Goal: Information Seeking & Learning: Check status

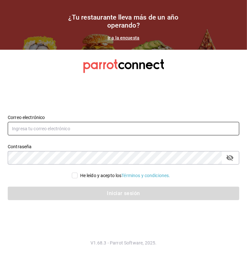
type input "multiuser@dairy.com"
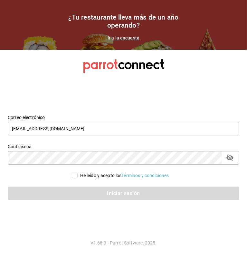
click at [75, 176] on input "He leído y acepto los Términos y condiciones." at bounding box center [75, 176] width 6 height 6
checkbox input "true"
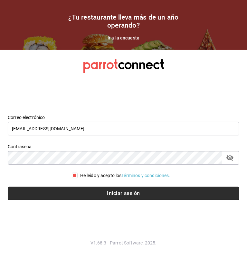
click at [106, 190] on button "Iniciar sesión" at bounding box center [123, 193] width 231 height 13
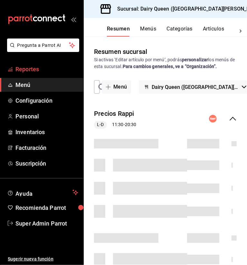
click at [28, 69] on span "Reportes" at bounding box center [46, 69] width 63 height 9
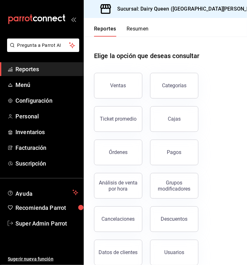
click at [202, 12] on h3 "Sucursal: Dairy Queen (GALERIAS VALLE ORIENTE)" at bounding box center [188, 9] width 152 height 8
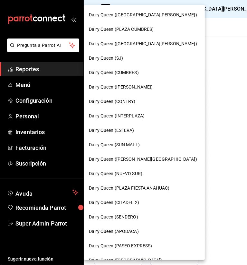
click at [134, 48] on div "Dairy Queen (PLAZA FIESTA SAN AGUSTIN)" at bounding box center [144, 44] width 121 height 14
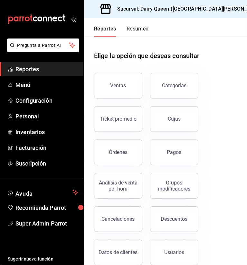
click at [116, 89] on button "Ventas" at bounding box center [118, 86] width 48 height 26
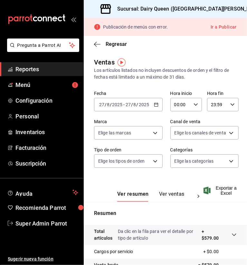
click at [159, 50] on div "Regresar" at bounding box center [165, 44] width 163 height 16
click at [154, 107] on \(Stroke\) "button" at bounding box center [156, 105] width 4 height 4
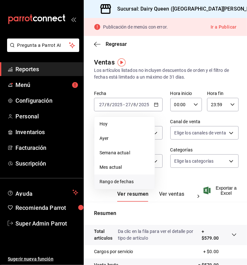
click at [127, 183] on span "Rango de fechas" at bounding box center [124, 182] width 50 height 7
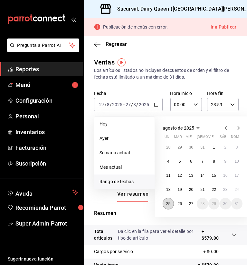
click at [166, 203] on abbr "25" at bounding box center [168, 204] width 4 height 4
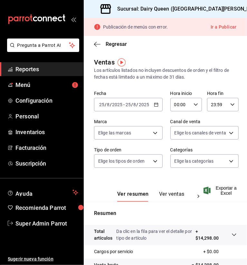
click at [158, 72] on div "Los artículos listados no incluyen descuentos de orden y el filtro de fechas es…" at bounding box center [165, 73] width 142 height 13
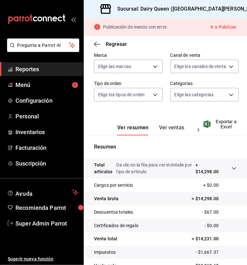
scroll to position [103, 0]
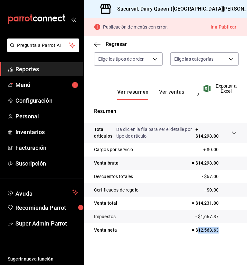
drag, startPoint x: 193, startPoint y: 231, endPoint x: 224, endPoint y: 229, distance: 30.9
click at [224, 229] on p "= $12,563.63" at bounding box center [213, 230] width 45 height 7
copy p "12,563.63"
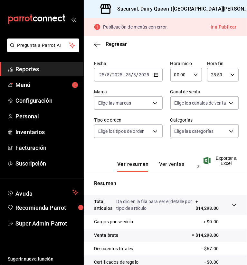
scroll to position [0, 0]
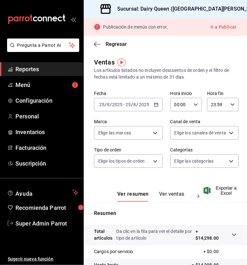
click at [220, 6] on h3 "Sucursal: Dairy Queen ([GEOGRAPHIC_DATA][PERSON_NAME])" at bounding box center [188, 9] width 152 height 8
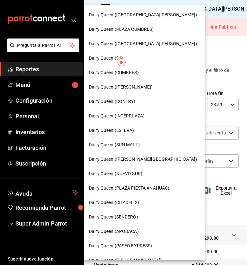
click at [129, 103] on span "Dairy Queen (CONTRY)" at bounding box center [112, 101] width 47 height 7
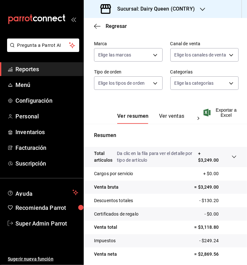
scroll to position [85, 0]
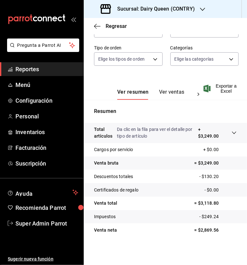
click at [189, 11] on h3 "Sucursal: Dairy Queen (CONTRY)" at bounding box center [153, 9] width 83 height 8
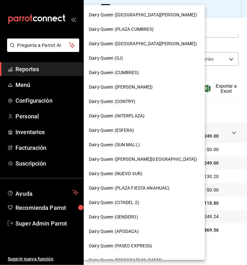
click at [129, 217] on span "Dairy Queen (SENDERO)" at bounding box center [113, 217] width 49 height 7
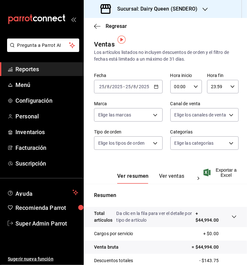
scroll to position [85, 0]
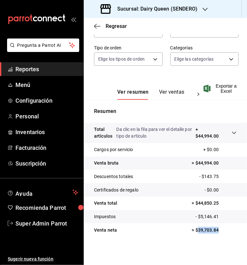
click at [225, 230] on p "= $39,703.84" at bounding box center [213, 230] width 45 height 7
copy p "39,703.84"
click at [163, 7] on h3 "Sucursal: Dairy Queen (SENDERO)" at bounding box center [154, 9] width 85 height 8
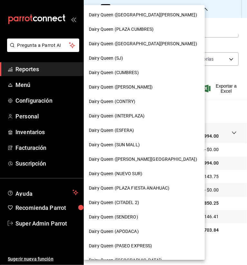
click at [117, 89] on span "Dairy Queen ([PERSON_NAME])" at bounding box center [121, 87] width 64 height 7
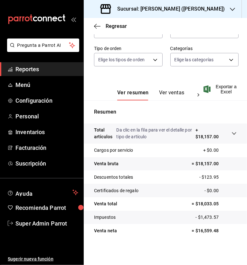
scroll to position [85, 0]
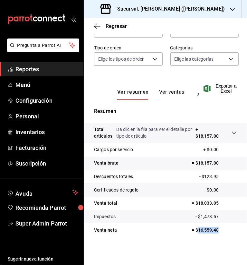
drag, startPoint x: 193, startPoint y: 232, endPoint x: 236, endPoint y: 232, distance: 43.4
click at [236, 232] on tr "Venta neta = $16,559.48" at bounding box center [165, 230] width 163 height 13
copy p "16,559.48"
click at [206, 7] on div "Sucursal: Dairy Queen (HUMBERTO)" at bounding box center [163, 9] width 148 height 18
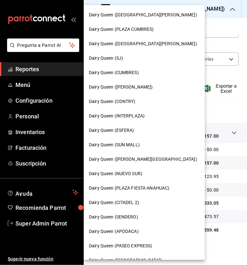
click at [119, 72] on span "Dairy Queen (CUMBRES)" at bounding box center [114, 72] width 50 height 7
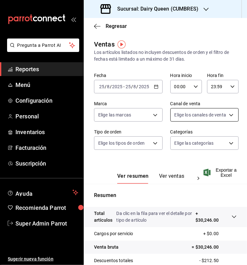
click at [196, 31] on div "Regresar" at bounding box center [165, 26] width 163 height 16
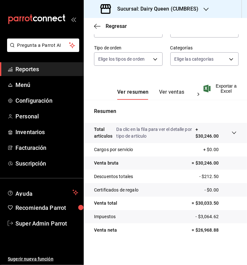
click at [215, 231] on p "= $26,968.88" at bounding box center [213, 230] width 45 height 7
click at [194, 232] on p "= $26,968.88" at bounding box center [213, 230] width 45 height 7
drag, startPoint x: 194, startPoint y: 232, endPoint x: 216, endPoint y: 230, distance: 21.9
click at [216, 230] on p "= $26,968.88" at bounding box center [213, 230] width 45 height 7
copy p "26,968.88"
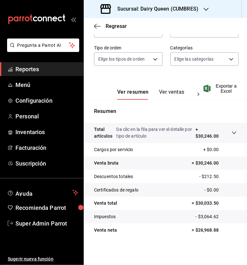
click at [208, 9] on div "Sucursal: Dairy Queen (CUMBRES)" at bounding box center [150, 9] width 122 height 18
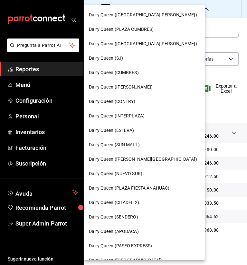
click at [140, 144] on div "Dairy Queen (SUN MALL)" at bounding box center [144, 145] width 111 height 7
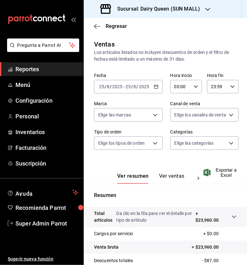
scroll to position [85, 0]
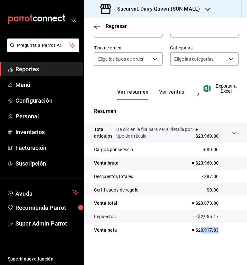
drag, startPoint x: 194, startPoint y: 229, endPoint x: 224, endPoint y: 233, distance: 30.5
click at [225, 233] on p "= $20,917.83" at bounding box center [213, 230] width 45 height 7
drag, startPoint x: 192, startPoint y: 229, endPoint x: 220, endPoint y: 235, distance: 28.4
click at [220, 235] on tr "Venta neta = $20,917.83" at bounding box center [165, 230] width 163 height 13
copy p "20,917.83"
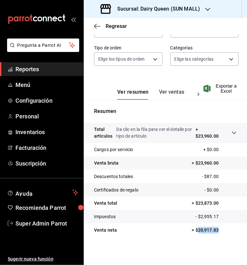
click at [215, 11] on div "Sucursal: Dairy Queen (SUN MALL)" at bounding box center [165, 9] width 163 height 18
click at [207, 8] on icon "button" at bounding box center [207, 9] width 5 height 5
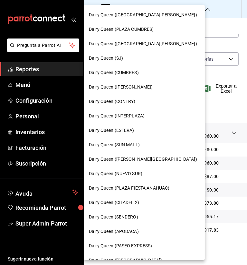
click at [136, 230] on span "Dairy Queen (APODACA)" at bounding box center [114, 232] width 50 height 7
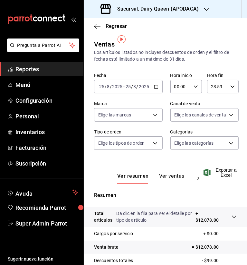
scroll to position [85, 0]
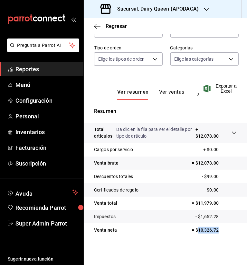
drag, startPoint x: 203, startPoint y: 232, endPoint x: 218, endPoint y: 233, distance: 14.8
click at [218, 233] on p "= $10,326.72" at bounding box center [213, 230] width 45 height 7
copy p "10,326.72"
click at [201, 12] on div "Sucursal: Dairy Queen (APODACA)" at bounding box center [150, 9] width 122 height 18
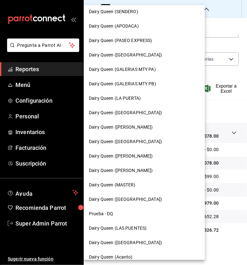
scroll to position [227, 0]
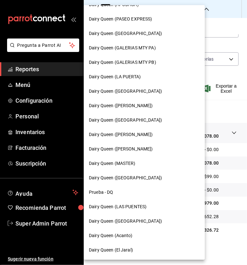
click at [148, 204] on div "Dairy Queen (LAS PUENTES)" at bounding box center [144, 207] width 111 height 7
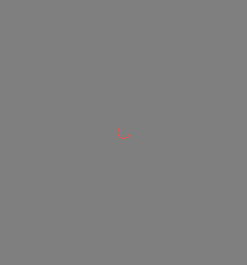
click at [179, 32] on div at bounding box center [123, 132] width 247 height 265
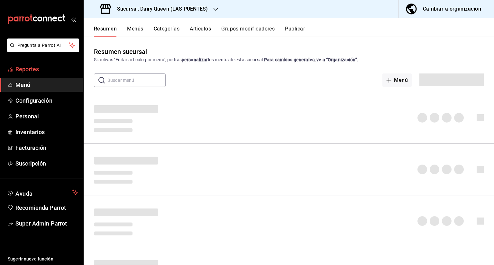
click at [19, 68] on span "Reportes" at bounding box center [46, 69] width 63 height 9
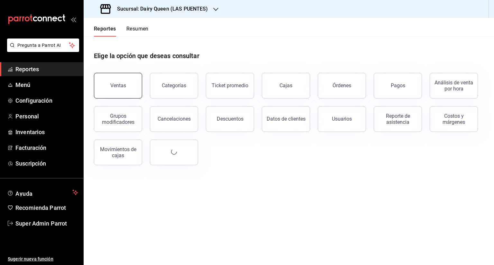
click at [121, 85] on div "Ventas" at bounding box center [118, 86] width 16 height 6
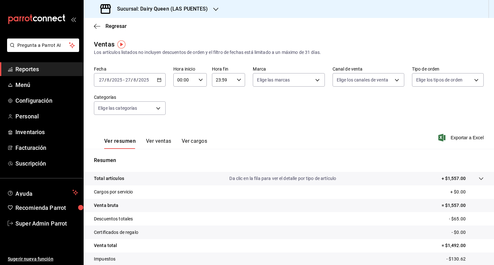
click at [157, 81] on icon "button" at bounding box center [159, 80] width 4 height 4
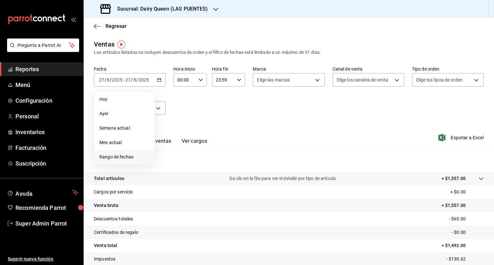
click at [118, 155] on span "Rango de fechas" at bounding box center [124, 157] width 50 height 7
click at [168, 177] on abbr "25" at bounding box center [168, 179] width 4 height 4
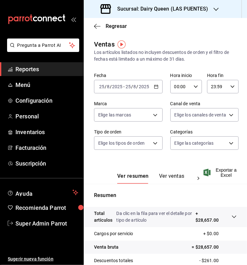
drag, startPoint x: 174, startPoint y: 52, endPoint x: 177, endPoint y: 67, distance: 15.2
click at [174, 52] on div "Los artículos listados no incluyen descuentos de orden y el filtro de fechas es…" at bounding box center [165, 55] width 142 height 13
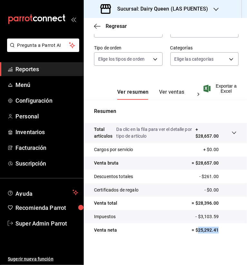
drag, startPoint x: 193, startPoint y: 232, endPoint x: 215, endPoint y: 232, distance: 22.8
click at [215, 232] on p "= $25,292.41" at bounding box center [213, 230] width 45 height 7
copy p "25,292.41"
click at [180, 48] on label "Categorías" at bounding box center [204, 48] width 68 height 4
click at [202, 10] on h3 "Sucursal: Dairy Queen (LAS PUENTES)" at bounding box center [160, 9] width 96 height 8
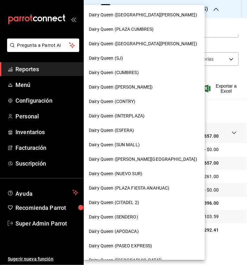
click at [135, 175] on span "Dairy Queen (NUEVO SUR)" at bounding box center [115, 174] width 53 height 7
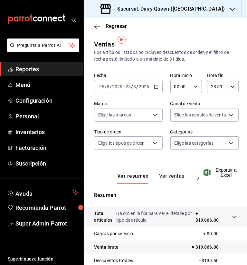
scroll to position [85, 0]
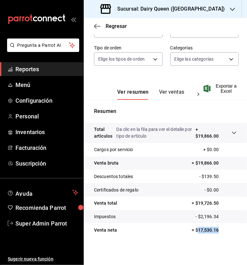
drag, startPoint x: 193, startPoint y: 229, endPoint x: 222, endPoint y: 233, distance: 30.1
click at [222, 233] on p "= $17,530.16" at bounding box center [213, 230] width 45 height 7
copy p "17,530.16"
click at [190, 5] on h3 "Sucursal: Dairy Queen (NUEVO SUR)" at bounding box center [168, 9] width 112 height 8
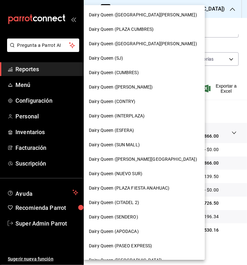
click at [132, 125] on div "Dairy Queen (ESFERA)" at bounding box center [144, 130] width 121 height 14
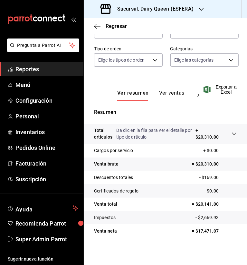
scroll to position [85, 0]
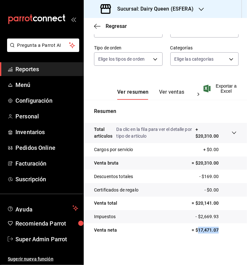
drag, startPoint x: 193, startPoint y: 230, endPoint x: 222, endPoint y: 229, distance: 29.3
click at [222, 229] on p "= $17,471.07" at bounding box center [213, 230] width 45 height 7
copy p "17,471.07"
click at [196, 9] on div "Sucursal: Dairy Queen (ESFERA)" at bounding box center [147, 9] width 117 height 18
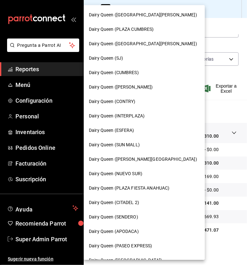
click at [136, 247] on span "Dairy Queen (PASEO EXPRESS)" at bounding box center [120, 246] width 63 height 7
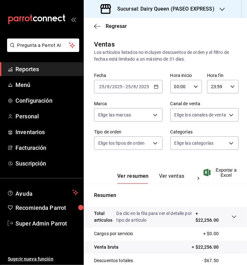
scroll to position [85, 0]
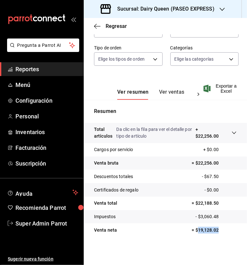
drag, startPoint x: 193, startPoint y: 230, endPoint x: 224, endPoint y: 231, distance: 30.9
click at [224, 231] on p "= $19,128.02" at bounding box center [213, 230] width 45 height 7
copy p "19,128.02"
click at [217, 8] on div "Sucursal: Dairy Queen (PASEO EXPRESS)" at bounding box center [158, 9] width 138 height 18
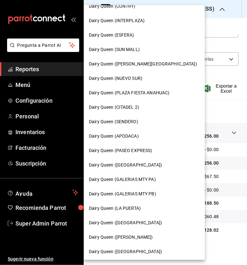
scroll to position [96, 0]
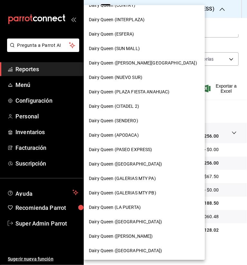
click at [135, 238] on div "Dairy Queen ([PERSON_NAME])" at bounding box center [144, 236] width 111 height 7
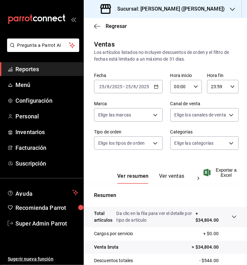
scroll to position [85, 0]
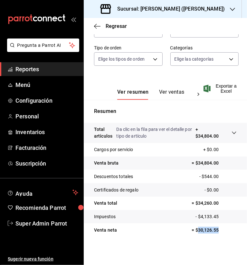
drag, startPoint x: 193, startPoint y: 230, endPoint x: 221, endPoint y: 229, distance: 28.6
click at [221, 229] on p "= $30,126.55" at bounding box center [213, 230] width 45 height 7
copy p "30,126.55"
click at [171, 7] on h3 "Sucursal: Dairy Queen (GARCIA)" at bounding box center [168, 9] width 112 height 8
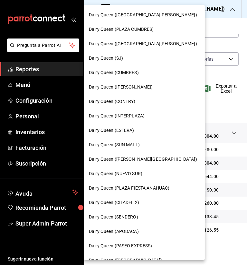
click at [118, 59] on span "Dairy Queen (SJ)" at bounding box center [106, 58] width 34 height 7
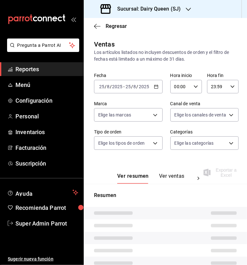
scroll to position [82, 0]
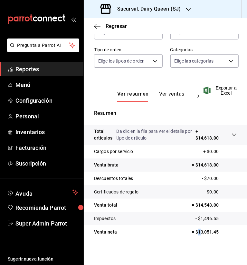
drag, startPoint x: 193, startPoint y: 233, endPoint x: 222, endPoint y: 234, distance: 28.9
click at [222, 234] on p "= $13,051.45" at bounding box center [213, 232] width 45 height 7
copy p "13,051.45"
click at [186, 6] on div at bounding box center [187, 9] width 5 height 7
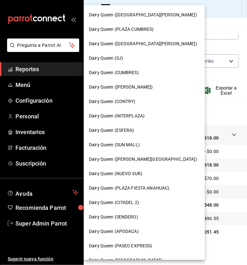
click at [183, 9] on div "Dairy Queen ([GEOGRAPHIC_DATA][PERSON_NAME])" at bounding box center [144, 15] width 121 height 14
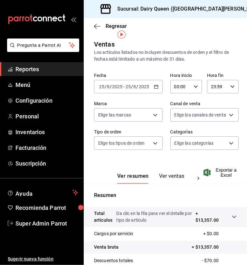
scroll to position [85, 0]
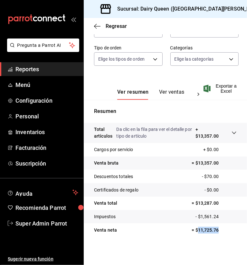
drag, startPoint x: 192, startPoint y: 230, endPoint x: 220, endPoint y: 230, distance: 27.6
click at [220, 230] on p "= $11,725.76" at bounding box center [213, 230] width 45 height 7
copy p "11,725.76"
click at [227, 13] on div "Sucursal: Dairy Queen (GALERIAS VALLE ORIENTE)" at bounding box center [183, 9] width 188 height 18
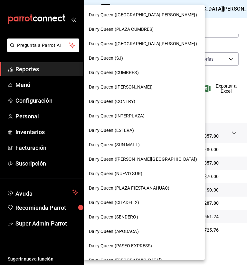
click at [126, 116] on span "Dairy Queen (INTERPLAZA)" at bounding box center [117, 116] width 56 height 7
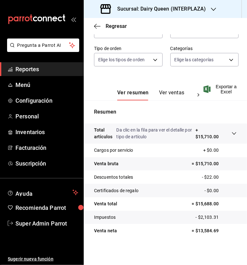
scroll to position [85, 0]
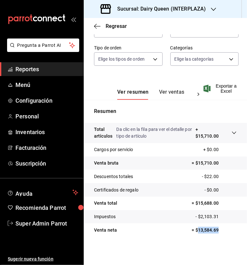
drag, startPoint x: 199, startPoint y: 231, endPoint x: 225, endPoint y: 232, distance: 25.7
click at [225, 232] on p "= $13,584.69" at bounding box center [213, 230] width 45 height 7
copy p "13,584.69"
click at [199, 10] on h3 "Sucursal: Dairy Queen (INTERPLAZA)" at bounding box center [159, 9] width 94 height 8
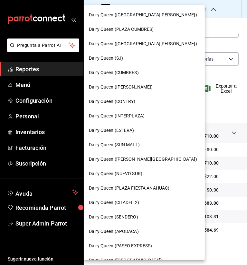
click at [141, 29] on span "Dairy Queen (PLAZA CUMBRES)" at bounding box center [121, 29] width 65 height 7
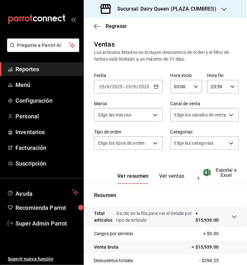
scroll to position [85, 0]
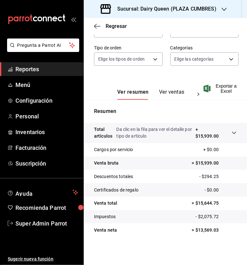
drag, startPoint x: 193, startPoint y: 229, endPoint x: 220, endPoint y: 229, distance: 27.0
click at [220, 229] on p "= $13,569.03" at bounding box center [213, 230] width 45 height 7
copy p "13,569.03"
click at [192, 4] on div "Sucursal: Dairy Queen (PLAZA CUMBRES)" at bounding box center [159, 9] width 140 height 18
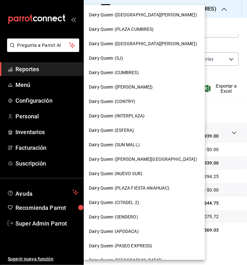
click at [134, 202] on span "Dairy Queen (CITADEL 2)" at bounding box center [114, 203] width 50 height 7
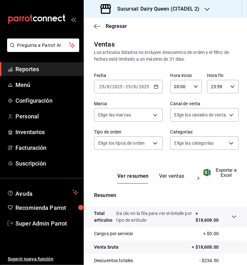
scroll to position [85, 0]
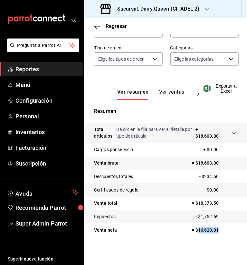
drag, startPoint x: 193, startPoint y: 229, endPoint x: 231, endPoint y: 231, distance: 37.9
click at [231, 231] on p "= $16,620.81" at bounding box center [213, 230] width 45 height 7
copy p "16,620.81"
click at [194, 11] on h3 "Sucursal: Dairy Queen (CITADEL 2)" at bounding box center [155, 9] width 87 height 8
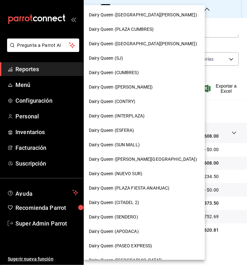
click at [150, 187] on span "Dairy Queen (PLAZA FIESTA ANAHUAC)" at bounding box center [129, 188] width 80 height 7
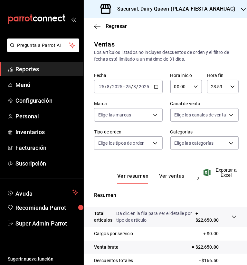
scroll to position [85, 0]
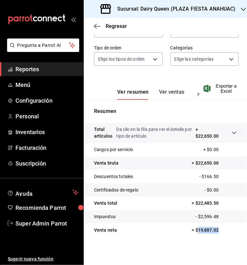
drag, startPoint x: 193, startPoint y: 231, endPoint x: 226, endPoint y: 234, distance: 33.2
click at [226, 234] on tr "Venta neta = $19,887.02" at bounding box center [165, 230] width 163 height 13
click at [173, 10] on h3 "Sucursal: Dairy Queen (PLAZA FIESTA ANAHUAC)" at bounding box center [173, 9] width 123 height 8
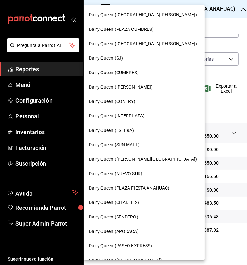
scroll to position [227, 0]
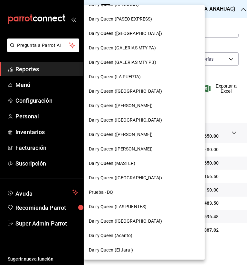
click at [144, 223] on span "Dairy Queen ([GEOGRAPHIC_DATA])" at bounding box center [125, 221] width 73 height 7
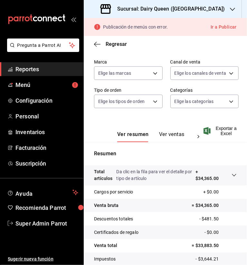
scroll to position [103, 0]
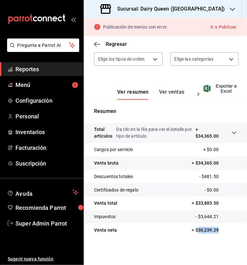
drag, startPoint x: 193, startPoint y: 229, endPoint x: 220, endPoint y: 232, distance: 27.1
click at [220, 232] on p "= $30,239.29" at bounding box center [213, 230] width 45 height 7
click at [180, 8] on h3 "Sucursal: Dairy Queen (PLAZA KUNE)" at bounding box center [168, 9] width 112 height 8
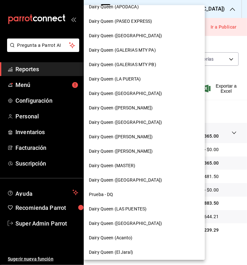
scroll to position [227, 0]
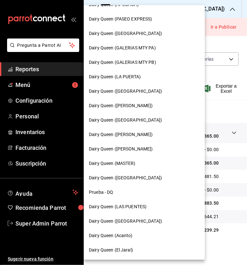
click at [128, 77] on span "Dairy Queen (LA PUERTA)" at bounding box center [115, 77] width 52 height 7
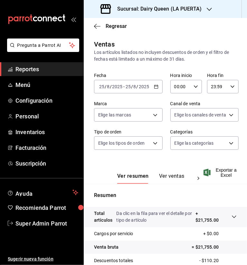
scroll to position [85, 0]
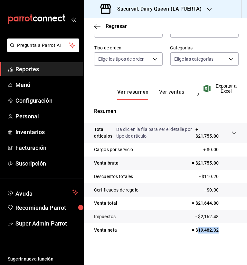
drag, startPoint x: 193, startPoint y: 229, endPoint x: 239, endPoint y: 231, distance: 46.3
click at [239, 231] on tr "Venta neta = $19,482.32" at bounding box center [165, 230] width 163 height 13
click at [188, 13] on div "Sucursal: Dairy Queen (LA PUERTA)" at bounding box center [151, 9] width 125 height 18
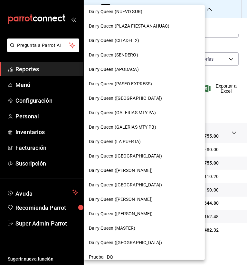
scroll to position [34, 0]
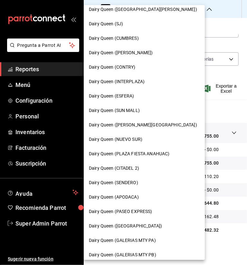
click at [140, 123] on span "Dairy Queen ([PERSON_NAME][GEOGRAPHIC_DATA])" at bounding box center [143, 125] width 108 height 7
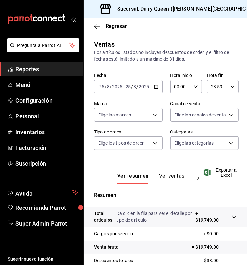
scroll to position [85, 0]
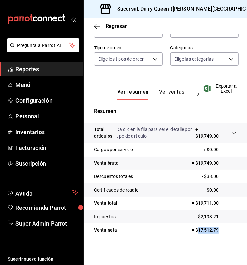
drag, startPoint x: 193, startPoint y: 229, endPoint x: 222, endPoint y: 230, distance: 29.6
click at [222, 230] on p "= $17,512.79" at bounding box center [213, 230] width 45 height 7
click at [195, 12] on h3 "Sucursal: Dairy Queen (VALLE ALTO)" at bounding box center [188, 9] width 152 height 8
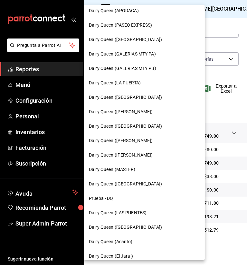
scroll to position [227, 0]
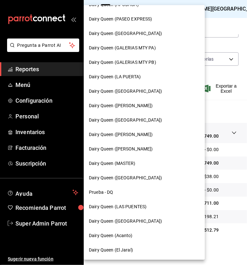
click at [141, 62] on span "Dairy Queen (GALERIAS MTY PB)" at bounding box center [122, 62] width 67 height 7
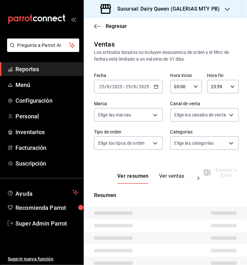
scroll to position [82, 0]
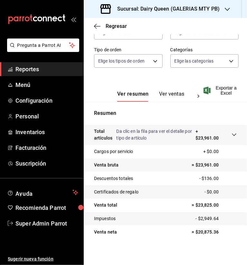
drag, startPoint x: 218, startPoint y: 234, endPoint x: 242, endPoint y: 225, distance: 26.1
click at [220, 234] on p "= $20,875.36" at bounding box center [213, 232] width 45 height 7
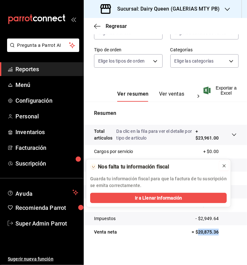
click at [223, 166] on icon at bounding box center [223, 166] width 5 height 5
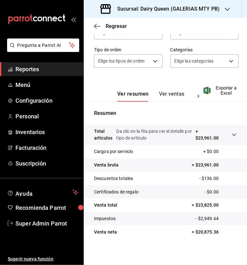
click at [208, 12] on h3 "Sucursal: Dairy Queen (GALERIAS MTY PB)" at bounding box center [165, 9] width 107 height 8
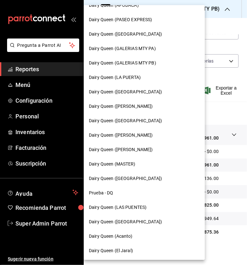
scroll to position [227, 0]
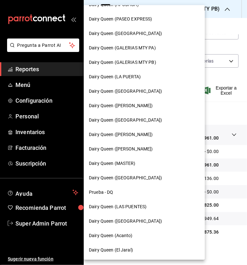
click at [137, 35] on span "Dairy Queen ([GEOGRAPHIC_DATA])" at bounding box center [125, 33] width 73 height 7
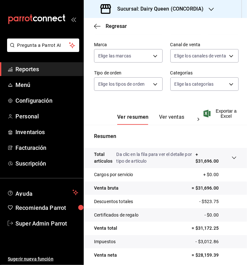
scroll to position [85, 0]
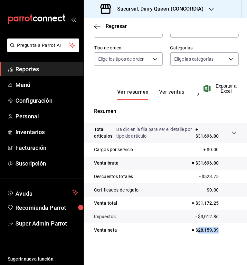
drag, startPoint x: 193, startPoint y: 230, endPoint x: 219, endPoint y: 231, distance: 26.0
click at [219, 231] on p "= $28,159.39" at bounding box center [213, 230] width 45 height 7
click at [208, 10] on icon "button" at bounding box center [210, 9] width 5 height 5
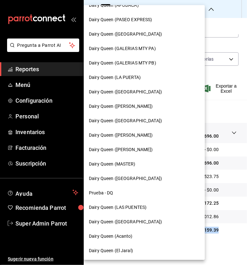
scroll to position [227, 0]
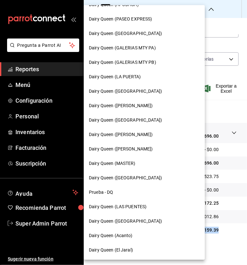
click at [146, 52] on div "Dairy Queen (GALERIAS MTY PA)" at bounding box center [144, 48] width 121 height 14
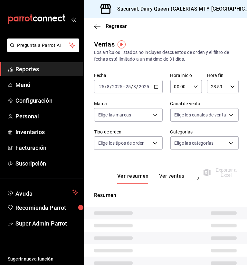
click at [190, 35] on main "Regresar Ventas Los artículos listados no incluyen descuentos de orden y el fil…" at bounding box center [165, 183] width 163 height 330
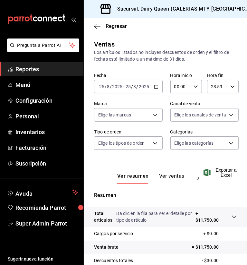
scroll to position [85, 0]
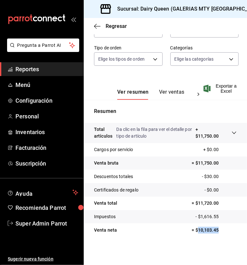
drag, startPoint x: 194, startPoint y: 230, endPoint x: 215, endPoint y: 230, distance: 20.9
click at [215, 230] on p "= $10,103.45" at bounding box center [213, 230] width 45 height 7
click at [193, 7] on h3 "Sucursal: Dairy Queen (GALERIAS MTY PA)" at bounding box center [187, 9] width 151 height 8
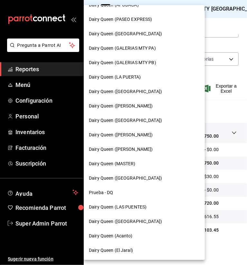
scroll to position [227, 0]
click at [139, 121] on span "Dairy Queen ([GEOGRAPHIC_DATA])" at bounding box center [125, 120] width 73 height 7
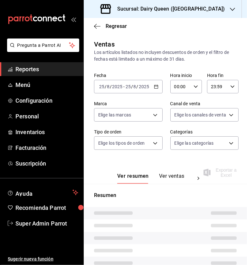
scroll to position [82, 0]
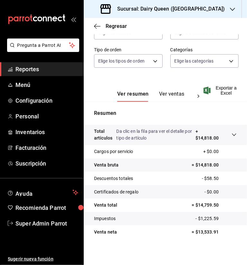
drag, startPoint x: 194, startPoint y: 232, endPoint x: 238, endPoint y: 238, distance: 44.0
click at [214, 234] on p "= $13,533.91" at bounding box center [213, 232] width 45 height 7
click at [197, 5] on h3 "Sucursal: Dairy Queen (Plaza Paraíso)" at bounding box center [168, 9] width 112 height 8
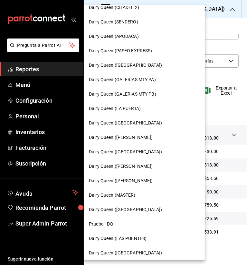
scroll to position [227, 0]
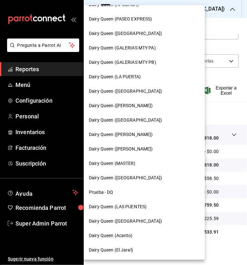
click at [150, 135] on span "Dairy Queen ([PERSON_NAME])" at bounding box center [121, 134] width 64 height 7
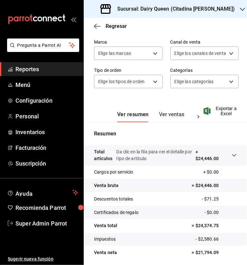
scroll to position [85, 0]
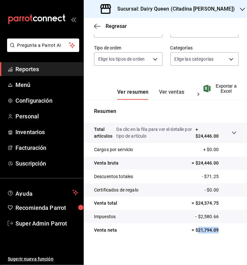
drag, startPoint x: 194, startPoint y: 231, endPoint x: 219, endPoint y: 232, distance: 24.8
click at [219, 232] on p "= $21,794.09" at bounding box center [213, 230] width 45 height 7
click at [188, 7] on h3 "Sucursal: Dairy Queen (Citadina Escobedo)" at bounding box center [173, 9] width 122 height 8
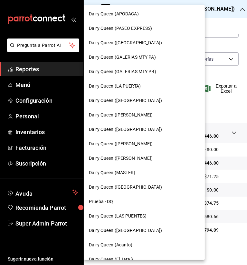
scroll to position [227, 0]
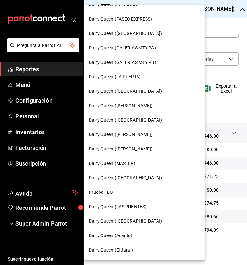
click at [140, 149] on span "Dairy Queen ([PERSON_NAME])" at bounding box center [121, 149] width 64 height 7
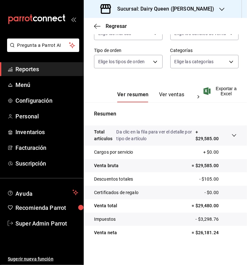
scroll to position [85, 0]
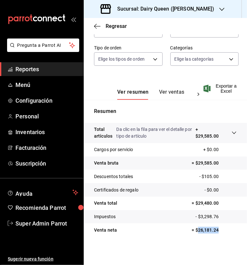
drag, startPoint x: 193, startPoint y: 230, endPoint x: 221, endPoint y: 232, distance: 28.1
click at [221, 232] on p "= $26,181.24" at bounding box center [213, 230] width 45 height 7
click at [187, 8] on h3 "Sucursal: Dairy Queen (Romulo Garza)" at bounding box center [163, 9] width 102 height 8
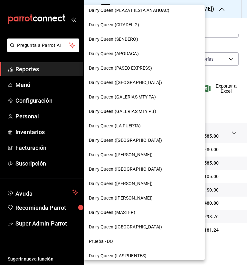
scroll to position [227, 0]
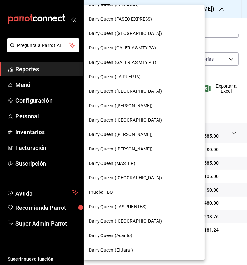
click at [138, 178] on span "Dairy Queen ([GEOGRAPHIC_DATA])" at bounding box center [125, 178] width 73 height 7
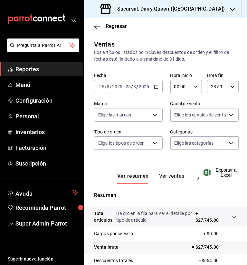
scroll to position [85, 0]
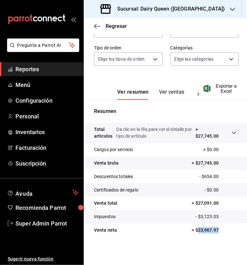
drag, startPoint x: 193, startPoint y: 230, endPoint x: 217, endPoint y: 230, distance: 24.4
click at [218, 233] on p "= $23,967.97" at bounding box center [213, 230] width 45 height 7
click at [165, 7] on h3 "Sucursal: Dairy Queen (Riviera del sol)" at bounding box center [168, 9] width 112 height 8
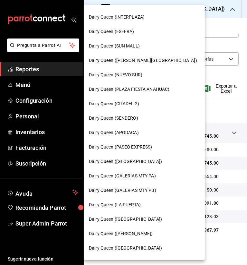
scroll to position [227, 0]
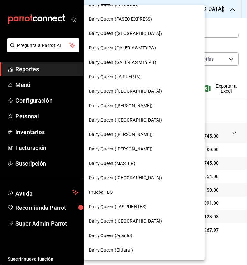
click at [138, 237] on div "Dairy Queen (Acanto)" at bounding box center [144, 236] width 111 height 7
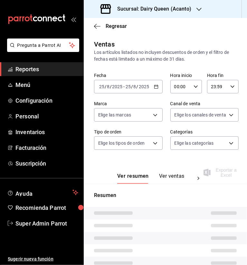
scroll to position [82, 0]
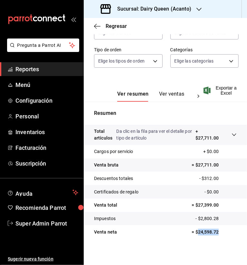
drag, startPoint x: 193, startPoint y: 232, endPoint x: 220, endPoint y: 236, distance: 27.0
click at [220, 236] on p "= $24,598.72" at bounding box center [213, 232] width 45 height 7
click at [177, 7] on h3 "Sucursal: Dairy Queen (Acanto)" at bounding box center [151, 9] width 79 height 8
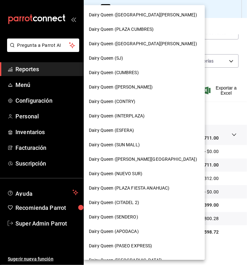
click at [225, 18] on div at bounding box center [123, 132] width 247 height 265
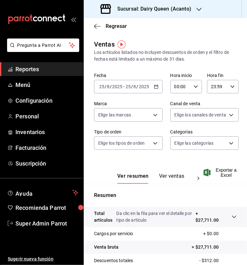
scroll to position [0, 0]
click at [157, 83] on div "[DATE] [DATE] - [DATE] [DATE]" at bounding box center [128, 86] width 68 height 13
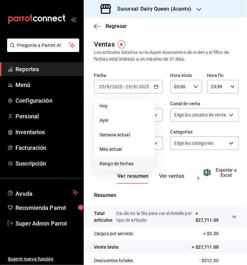
click at [129, 163] on span "Rango de fechas" at bounding box center [124, 164] width 50 height 7
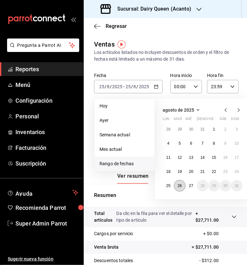
click at [183, 187] on button "26" at bounding box center [179, 186] width 11 height 12
click at [179, 186] on abbr "26" at bounding box center [179, 186] width 4 height 4
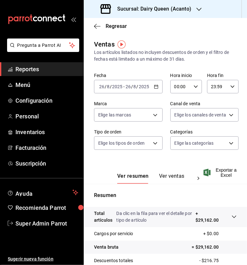
click at [196, 9] on icon "button" at bounding box center [198, 9] width 5 height 5
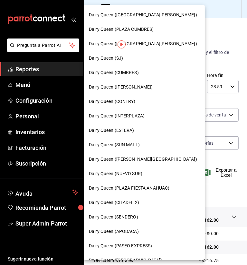
click at [214, 23] on div at bounding box center [123, 132] width 247 height 265
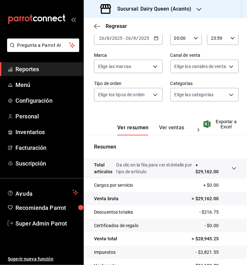
scroll to position [85, 0]
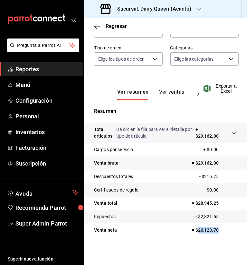
drag, startPoint x: 193, startPoint y: 232, endPoint x: 220, endPoint y: 230, distance: 27.0
click at [220, 230] on p "= $26,123.70" at bounding box center [213, 230] width 45 height 7
click at [198, 9] on icon "button" at bounding box center [198, 9] width 5 height 5
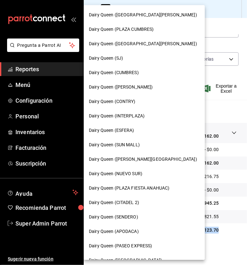
click at [155, 45] on span "Dairy Queen ([GEOGRAPHIC_DATA][PERSON_NAME])" at bounding box center [143, 43] width 108 height 7
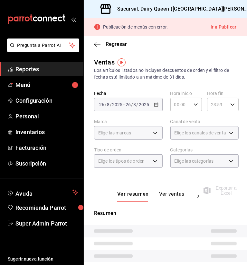
click at [27, 71] on span "Reportes" at bounding box center [46, 69] width 63 height 9
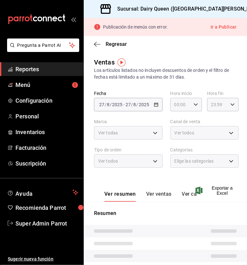
click at [127, 101] on div "[DATE] [DATE] - [DATE] [DATE]" at bounding box center [128, 104] width 68 height 13
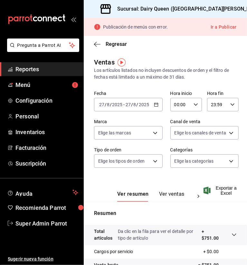
click at [182, 65] on div "Ventas Los artículos listados no incluyen descuentos de orden y el filtro de fe…" at bounding box center [165, 69] width 142 height 23
click at [150, 101] on div "[DATE] [DATE] - [DATE] [DATE]" at bounding box center [128, 104] width 68 height 13
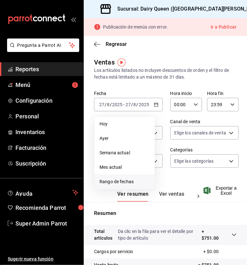
click at [122, 182] on span "Rango de fechas" at bounding box center [124, 182] width 50 height 7
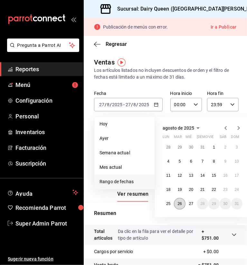
click at [180, 204] on abbr "26" at bounding box center [179, 204] width 4 height 4
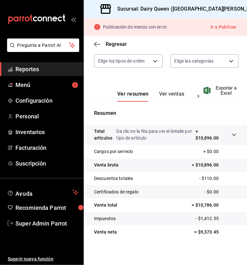
scroll to position [103, 0]
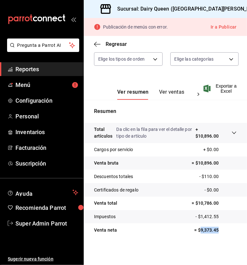
drag, startPoint x: 195, startPoint y: 229, endPoint x: 217, endPoint y: 230, distance: 21.6
click at [217, 230] on p "= $9,373.45" at bounding box center [215, 230] width 42 height 7
click at [170, 79] on div "Ver resumen Ver ventas Ver cargos Exportar a Excel" at bounding box center [165, 87] width 163 height 26
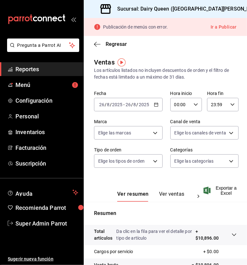
click at [222, 9] on h3 "Sucursal: Dairy Queen ([GEOGRAPHIC_DATA][PERSON_NAME])" at bounding box center [188, 9] width 152 height 8
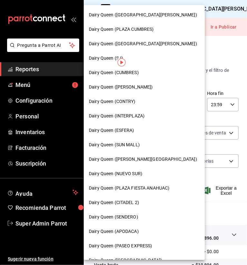
click at [130, 102] on span "Dairy Queen (CONTRY)" at bounding box center [112, 101] width 47 height 7
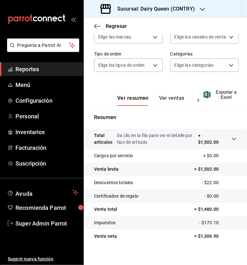
scroll to position [85, 0]
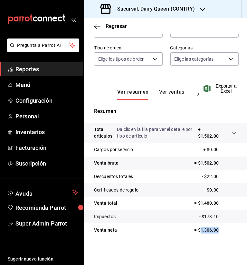
drag, startPoint x: 196, startPoint y: 229, endPoint x: 218, endPoint y: 230, distance: 21.9
click at [218, 230] on p "= $1,306.90" at bounding box center [215, 230] width 42 height 7
click at [200, 9] on icon "button" at bounding box center [202, 9] width 5 height 3
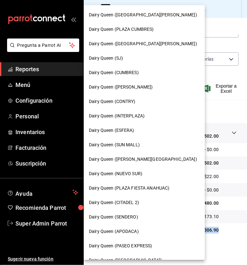
click at [136, 215] on span "Dairy Queen (SENDERO)" at bounding box center [113, 217] width 49 height 7
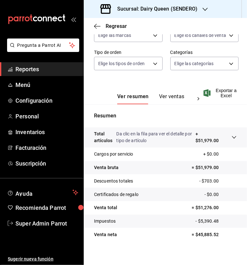
scroll to position [85, 0]
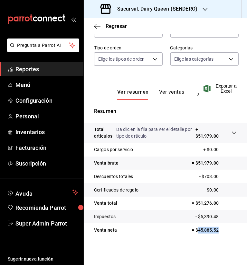
drag, startPoint x: 196, startPoint y: 230, endPoint x: 221, endPoint y: 232, distance: 24.8
click at [221, 232] on p "= $45,885.52" at bounding box center [213, 230] width 45 height 7
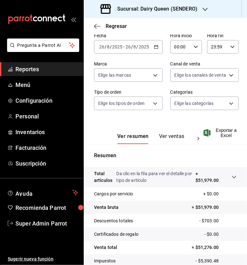
scroll to position [0, 0]
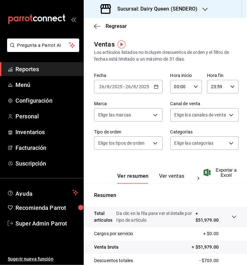
click at [196, 8] on h3 "Sucursal: Dairy Queen (SENDERO)" at bounding box center [154, 9] width 85 height 8
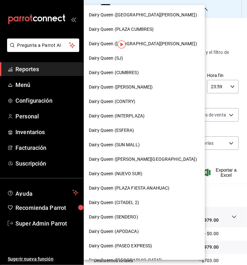
click at [125, 86] on span "Dairy Queen ([PERSON_NAME])" at bounding box center [121, 87] width 64 height 7
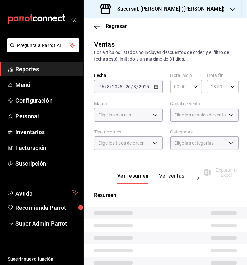
scroll to position [82, 0]
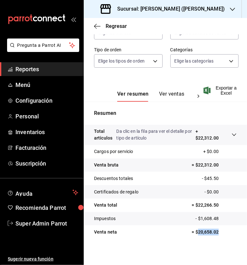
drag, startPoint x: 196, startPoint y: 231, endPoint x: 218, endPoint y: 232, distance: 21.9
click at [218, 232] on p "= $20,658.02" at bounding box center [213, 232] width 45 height 7
click at [175, 13] on div "Sucursal: Dairy Queen (HUMBERTO)" at bounding box center [163, 9] width 148 height 18
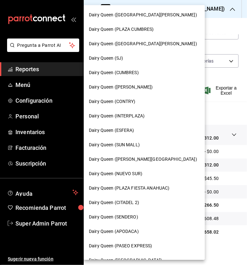
click at [131, 72] on span "Dairy Queen (CUMBRES)" at bounding box center [114, 72] width 50 height 7
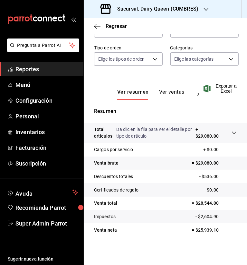
scroll to position [85, 0]
click at [193, 230] on p "= $25,939.10" at bounding box center [213, 230] width 45 height 7
drag, startPoint x: 193, startPoint y: 230, endPoint x: 198, endPoint y: 230, distance: 5.5
click at [219, 230] on p "= $25,939.10" at bounding box center [213, 230] width 45 height 7
click at [185, 13] on h3 "Sucursal: Dairy Queen (CUMBRES)" at bounding box center [155, 9] width 86 height 8
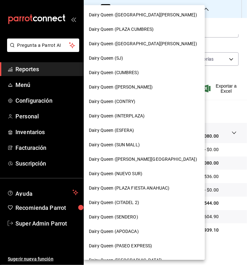
click at [130, 144] on span "Dairy Queen (SUN MALL)" at bounding box center [114, 145] width 51 height 7
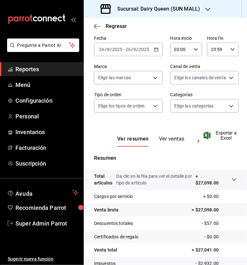
scroll to position [85, 0]
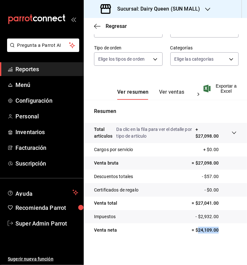
drag, startPoint x: 192, startPoint y: 231, endPoint x: 215, endPoint y: 231, distance: 22.5
click at [215, 231] on p "= $24,109.00" at bounding box center [213, 230] width 45 height 7
click at [205, 9] on icon "button" at bounding box center [207, 9] width 5 height 5
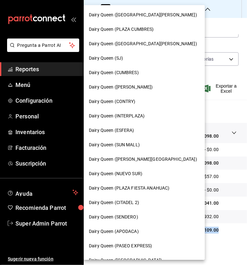
click at [123, 232] on span "Dairy Queen (APODACA)" at bounding box center [114, 232] width 50 height 7
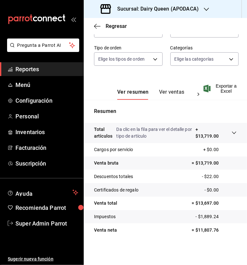
scroll to position [85, 0]
drag, startPoint x: 196, startPoint y: 232, endPoint x: 218, endPoint y: 232, distance: 21.9
click at [218, 232] on p "= $11,807.76" at bounding box center [213, 230] width 45 height 7
click at [204, 9] on icon "button" at bounding box center [205, 9] width 5 height 5
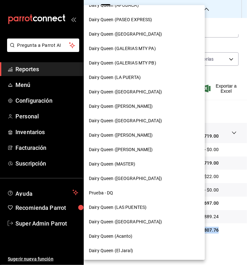
scroll to position [227, 0]
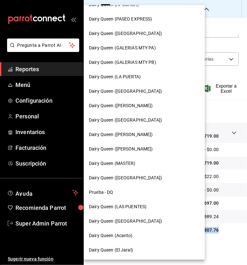
click at [134, 207] on span "Dairy Queen (LAS PUENTES)" at bounding box center [118, 207] width 58 height 7
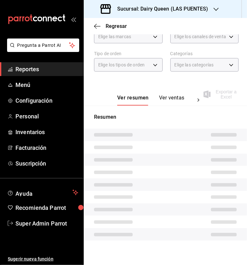
scroll to position [82, 0]
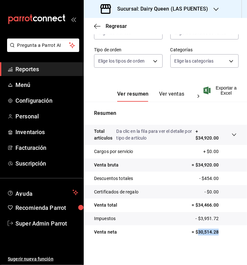
drag, startPoint x: 193, startPoint y: 232, endPoint x: 217, endPoint y: 233, distance: 24.1
click at [217, 233] on p "= $30,514.28" at bounding box center [213, 232] width 45 height 7
click at [185, 12] on h3 "Sucursal: Dairy Queen (LAS PUENTES)" at bounding box center [160, 9] width 96 height 8
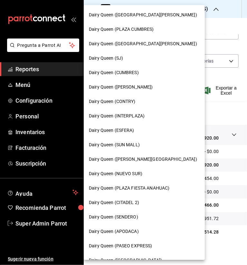
click at [131, 171] on span "Dairy Queen (NUEVO SUR)" at bounding box center [115, 174] width 53 height 7
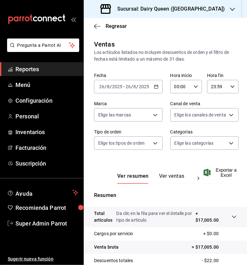
scroll to position [85, 0]
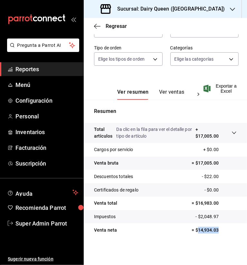
drag, startPoint x: 194, startPoint y: 230, endPoint x: 218, endPoint y: 230, distance: 24.4
click at [218, 230] on p "= $14,934.03" at bounding box center [213, 230] width 45 height 7
click at [206, 10] on div "Sucursal: Dairy Queen (NUEVO SUR)" at bounding box center [163, 9] width 148 height 18
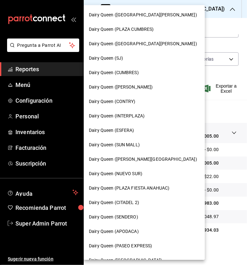
click at [137, 130] on div "Dairy Queen (ESFERA)" at bounding box center [144, 130] width 111 height 7
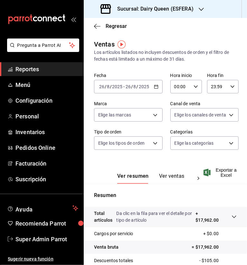
scroll to position [85, 0]
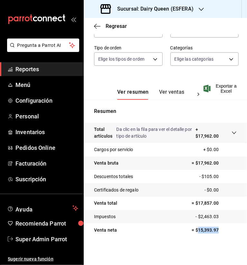
drag, startPoint x: 193, startPoint y: 231, endPoint x: 220, endPoint y: 231, distance: 27.0
click at [220, 231] on p "= $15,393.97" at bounding box center [213, 230] width 45 height 7
click at [196, 11] on div "Sucursal: Dairy Queen (ESFERA)" at bounding box center [147, 9] width 117 height 18
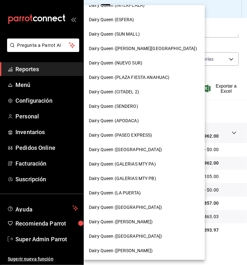
scroll to position [129, 0]
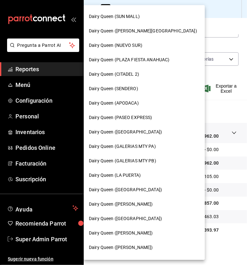
click at [148, 119] on span "Dairy Queen (PASEO EXPRESS)" at bounding box center [120, 117] width 63 height 7
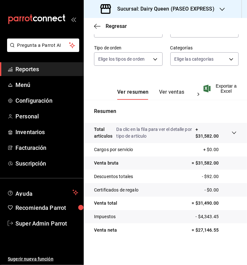
scroll to position [85, 0]
drag, startPoint x: 193, startPoint y: 230, endPoint x: 221, endPoint y: 231, distance: 28.3
click at [221, 231] on p "= $27,146.55" at bounding box center [213, 230] width 45 height 7
click at [181, 11] on h3 "Sucursal: Dairy Queen (PASEO EXPRESS)" at bounding box center [163, 9] width 102 height 8
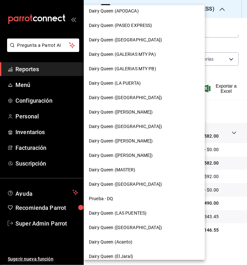
scroll to position [227, 0]
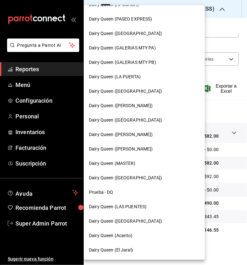
click at [129, 105] on span "Dairy Queen ([PERSON_NAME])" at bounding box center [121, 106] width 64 height 7
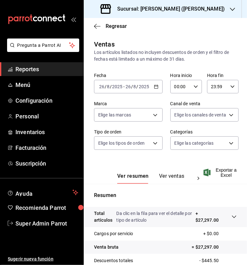
scroll to position [85, 0]
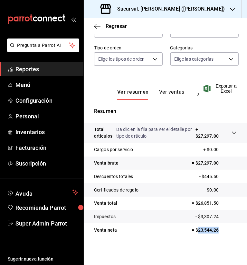
drag, startPoint x: 193, startPoint y: 231, endPoint x: 220, endPoint y: 234, distance: 27.1
click at [220, 234] on tr "Venta neta = $23,544.26" at bounding box center [165, 230] width 163 height 13
click at [193, 11] on div "Sucursal: Dairy Queen (GARCIA)" at bounding box center [163, 9] width 148 height 18
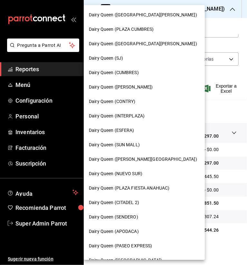
click at [121, 57] on span "Dairy Queen (SJ)" at bounding box center [106, 58] width 34 height 7
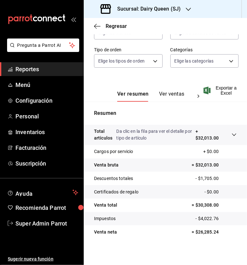
scroll to position [85, 0]
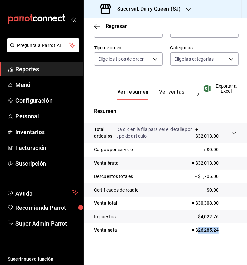
drag, startPoint x: 193, startPoint y: 230, endPoint x: 214, endPoint y: 230, distance: 20.6
click at [214, 230] on p "= $26,285.24" at bounding box center [213, 230] width 45 height 7
click at [186, 8] on icon "button" at bounding box center [187, 9] width 5 height 5
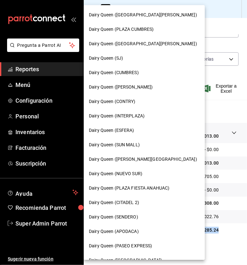
click at [126, 116] on span "Dairy Queen (INTERPLAZA)" at bounding box center [117, 116] width 56 height 7
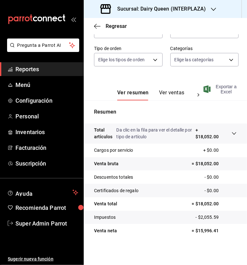
scroll to position [85, 0]
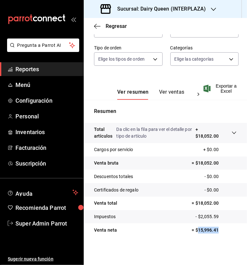
drag, startPoint x: 194, startPoint y: 230, endPoint x: 217, endPoint y: 232, distance: 23.2
click at [217, 232] on p "= $15,996.41" at bounding box center [213, 230] width 45 height 7
click at [189, 8] on h3 "Sucursal: Dairy Queen (INTERPLAZA)" at bounding box center [159, 9] width 94 height 8
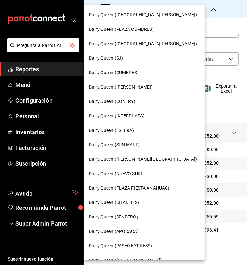
click at [135, 17] on span "Dairy Queen ([GEOGRAPHIC_DATA][PERSON_NAME])" at bounding box center [143, 15] width 108 height 7
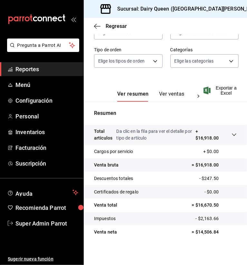
scroll to position [85, 0]
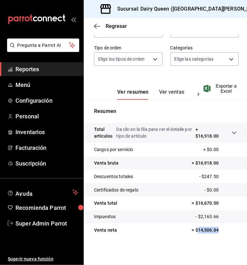
drag, startPoint x: 193, startPoint y: 230, endPoint x: 220, endPoint y: 231, distance: 27.6
click at [220, 231] on p "= $14,506.84" at bounding box center [213, 230] width 45 height 7
click at [197, 13] on div "Sucursal: Dairy Queen (GALERIAS VALLE ORIENTE)" at bounding box center [183, 9] width 188 height 18
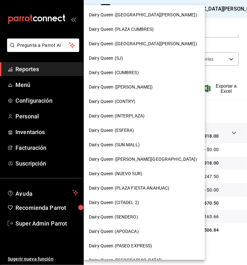
click at [143, 31] on span "Dairy Queen (PLAZA CUMBRES)" at bounding box center [121, 29] width 65 height 7
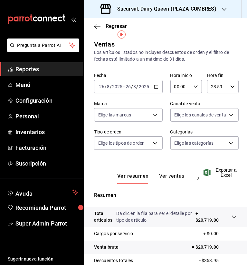
scroll to position [85, 0]
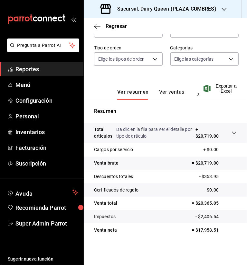
drag, startPoint x: 193, startPoint y: 230, endPoint x: 230, endPoint y: 228, distance: 36.4
click at [229, 230] on p "= $17,958.51" at bounding box center [213, 230] width 45 height 7
click at [200, 6] on h3 "Sucursal: Dairy Queen (PLAZA CUMBRES)" at bounding box center [164, 9] width 104 height 8
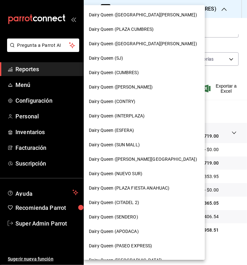
click at [120, 203] on span "Dairy Queen (CITADEL 2)" at bounding box center [114, 203] width 50 height 7
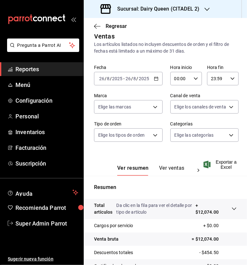
scroll to position [85, 0]
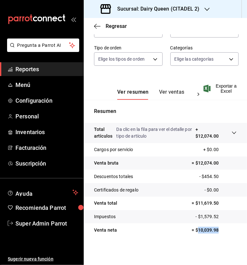
drag, startPoint x: 195, startPoint y: 230, endPoint x: 220, endPoint y: 230, distance: 25.1
click at [220, 230] on p "= $10,039.98" at bounding box center [213, 230] width 45 height 7
click at [188, 3] on div "Sucursal: Dairy Queen (CITADEL 2)" at bounding box center [150, 9] width 123 height 18
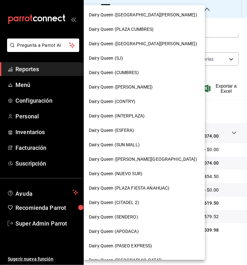
click at [142, 189] on span "Dairy Queen (PLAZA FIESTA ANAHUAC)" at bounding box center [129, 188] width 80 height 7
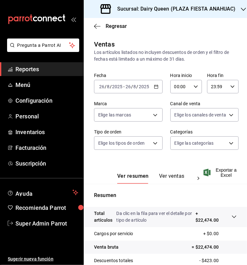
scroll to position [85, 0]
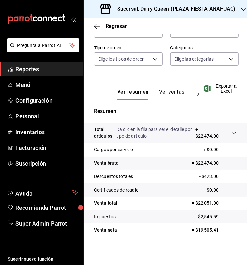
drag, startPoint x: 193, startPoint y: 229, endPoint x: 223, endPoint y: 230, distance: 30.2
click at [224, 230] on p "= $19,505.41" at bounding box center [213, 230] width 45 height 7
click at [213, 11] on h3 "Sucursal: Dairy Queen (PLAZA FIESTA ANAHUAC)" at bounding box center [173, 9] width 123 height 8
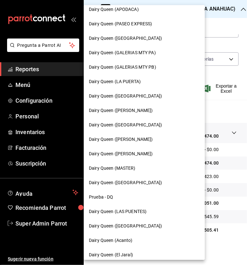
scroll to position [227, 0]
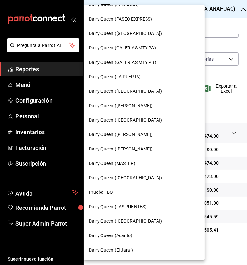
click at [141, 220] on span "Dairy Queen ([GEOGRAPHIC_DATA])" at bounding box center [125, 221] width 73 height 7
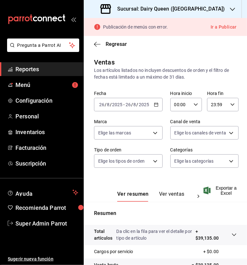
scroll to position [103, 0]
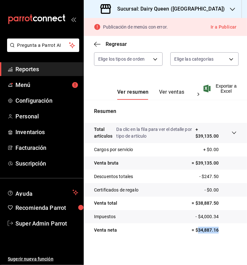
drag, startPoint x: 193, startPoint y: 229, endPoint x: 222, endPoint y: 230, distance: 28.9
click at [222, 230] on p "= $34,887.16" at bounding box center [213, 230] width 45 height 7
click at [193, 9] on h3 "Sucursal: Dairy Queen (PLAZA KUNE)" at bounding box center [168, 9] width 112 height 8
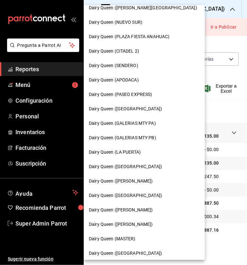
scroll to position [227, 0]
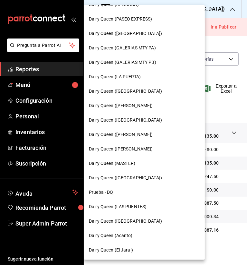
click at [131, 79] on span "Dairy Queen (LA PUERTA)" at bounding box center [115, 77] width 52 height 7
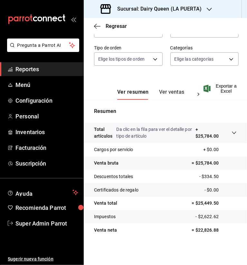
scroll to position [85, 0]
drag, startPoint x: 194, startPoint y: 232, endPoint x: 220, endPoint y: 230, distance: 26.1
click at [220, 230] on p "= $22,826.88" at bounding box center [213, 230] width 45 height 7
click at [195, 12] on h3 "Sucursal: Dairy Queen (LA PUERTA)" at bounding box center [156, 9] width 89 height 8
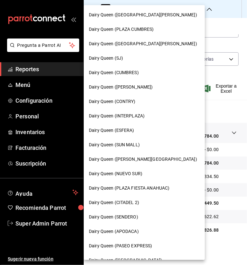
click at [130, 157] on span "Dairy Queen ([PERSON_NAME][GEOGRAPHIC_DATA])" at bounding box center [143, 159] width 108 height 7
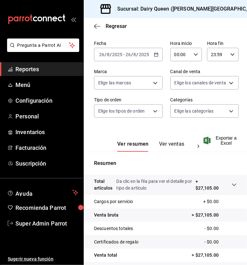
scroll to position [85, 0]
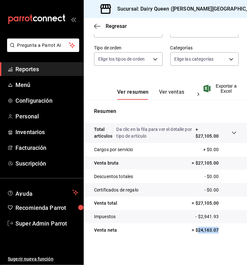
drag, startPoint x: 194, startPoint y: 230, endPoint x: 213, endPoint y: 230, distance: 19.0
click at [213, 230] on p "= $24,163.07" at bounding box center [213, 230] width 45 height 7
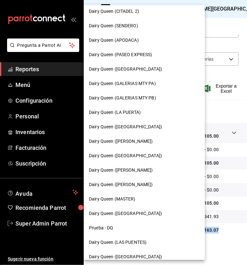
scroll to position [193, 0]
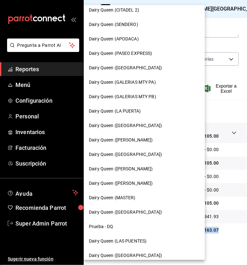
click at [140, 98] on span "Dairy Queen (GALERIAS MTY PB)" at bounding box center [122, 97] width 67 height 7
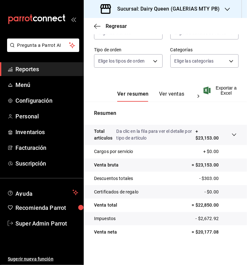
scroll to position [85, 0]
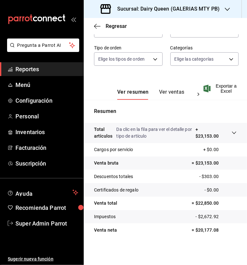
click at [194, 231] on p "= $20,177.08" at bounding box center [213, 230] width 45 height 7
drag, startPoint x: 193, startPoint y: 232, endPoint x: 216, endPoint y: 232, distance: 23.5
click at [216, 232] on p "= $20,177.08" at bounding box center [213, 230] width 45 height 7
click at [220, 7] on div "Sucursal: Dairy Queen (GALERIAS MTY PB)" at bounding box center [160, 9] width 143 height 18
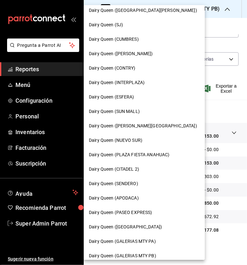
scroll to position [227, 0]
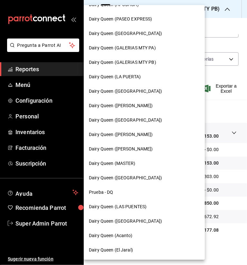
click at [135, 31] on span "Dairy Queen ([GEOGRAPHIC_DATA])" at bounding box center [125, 33] width 73 height 7
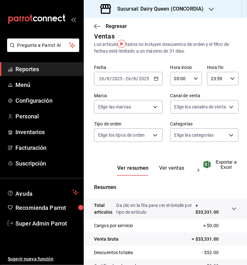
scroll to position [85, 0]
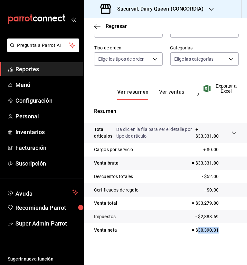
drag, startPoint x: 193, startPoint y: 229, endPoint x: 217, endPoint y: 233, distance: 25.0
click at [217, 233] on p "= $30,390.31" at bounding box center [213, 230] width 45 height 7
click at [194, 13] on div "Sucursal: Dairy Queen (CONCORDIA)" at bounding box center [152, 9] width 127 height 18
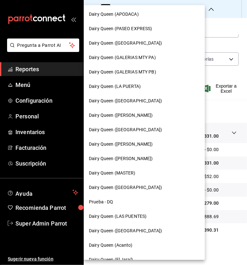
scroll to position [227, 0]
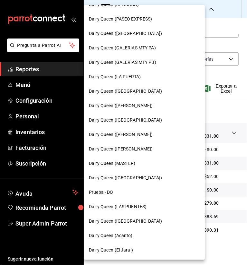
click at [140, 47] on span "Dairy Queen (GALERIAS MTY PA)" at bounding box center [122, 48] width 67 height 7
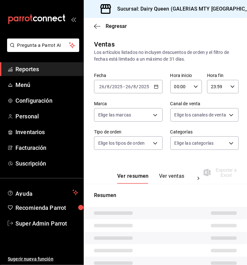
scroll to position [82, 0]
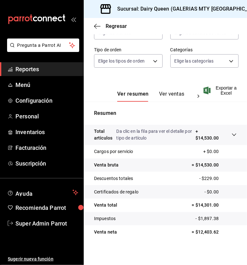
drag, startPoint x: 193, startPoint y: 233, endPoint x: 228, endPoint y: 234, distance: 35.0
click at [228, 234] on p "= $12,403.62" at bounding box center [213, 232] width 45 height 7
click at [217, 11] on div "Sucursal: Dairy Queen (GALERIAS MTY PA)" at bounding box center [182, 9] width 187 height 18
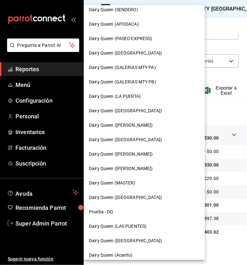
scroll to position [227, 0]
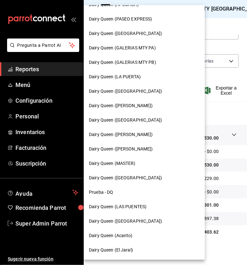
click at [140, 117] on span "Dairy Queen ([GEOGRAPHIC_DATA])" at bounding box center [125, 120] width 73 height 7
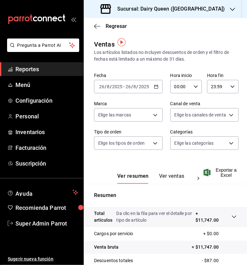
scroll to position [85, 0]
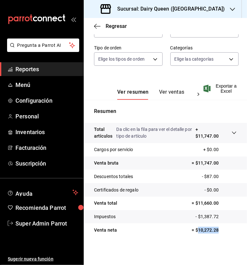
drag, startPoint x: 194, startPoint y: 230, endPoint x: 223, endPoint y: 233, distance: 29.0
click at [223, 233] on p "= $10,272.28" at bounding box center [213, 230] width 45 height 7
click at [229, 12] on icon "button" at bounding box center [231, 9] width 5 height 5
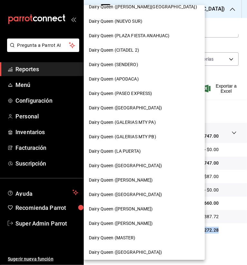
scroll to position [227, 0]
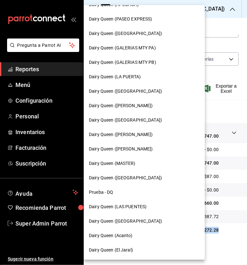
click at [147, 133] on span "Dairy Queen ([PERSON_NAME])" at bounding box center [121, 134] width 64 height 7
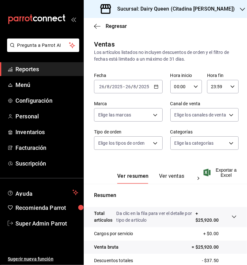
scroll to position [82, 0]
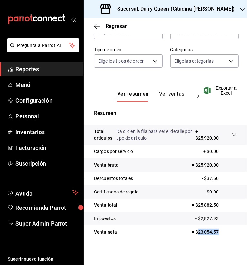
drag, startPoint x: 193, startPoint y: 231, endPoint x: 224, endPoint y: 232, distance: 31.2
click at [224, 232] on p "= $23,054.57" at bounding box center [213, 232] width 45 height 7
copy p "23,054.57"
click at [189, 8] on h3 "Sucursal: Dairy Queen (Citadina Escobedo)" at bounding box center [173, 9] width 122 height 8
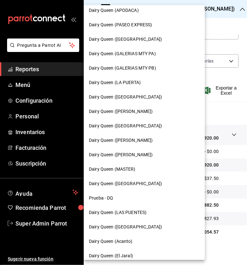
scroll to position [227, 0]
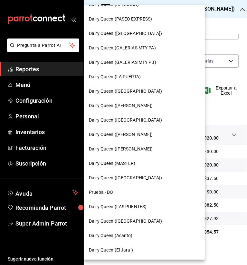
click at [135, 147] on span "Dairy Queen ([PERSON_NAME])" at bounding box center [121, 149] width 64 height 7
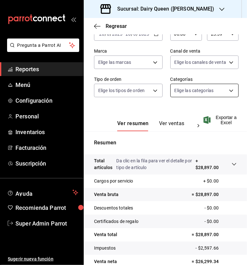
scroll to position [85, 0]
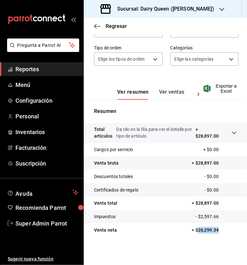
drag, startPoint x: 193, startPoint y: 231, endPoint x: 219, endPoint y: 232, distance: 26.4
click at [219, 232] on p "= $26,299.34" at bounding box center [213, 230] width 45 height 7
copy p "26,299.34"
click at [193, 13] on div "Sucursal: Dairy Queen (Romulo Garza)" at bounding box center [158, 9] width 138 height 18
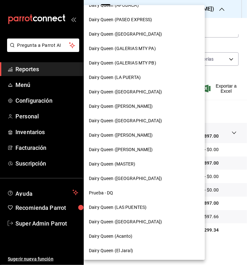
scroll to position [227, 0]
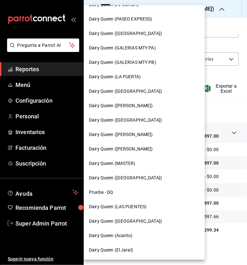
click at [140, 173] on div "Dairy Queen ([GEOGRAPHIC_DATA])" at bounding box center [144, 178] width 121 height 14
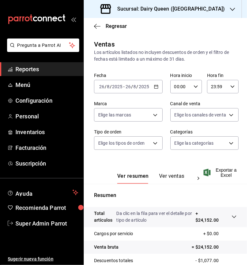
scroll to position [85, 0]
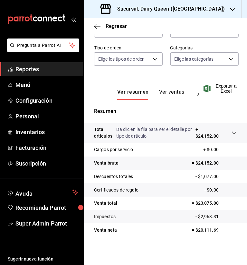
drag, startPoint x: 193, startPoint y: 230, endPoint x: 221, endPoint y: 230, distance: 28.0
click at [221, 230] on p "= $20,111.69" at bounding box center [213, 230] width 45 height 7
click at [33, 68] on span "Reportes" at bounding box center [46, 69] width 63 height 9
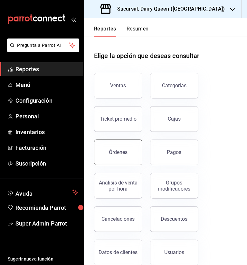
click at [117, 148] on button "Órdenes" at bounding box center [118, 153] width 48 height 26
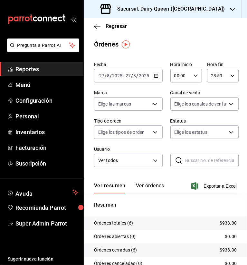
click at [229, 11] on icon "button" at bounding box center [231, 9] width 5 height 5
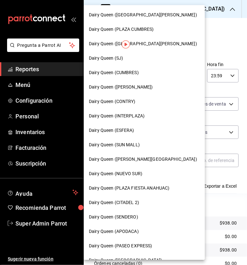
click at [160, 42] on span "Dairy Queen ([GEOGRAPHIC_DATA][PERSON_NAME])" at bounding box center [143, 43] width 108 height 7
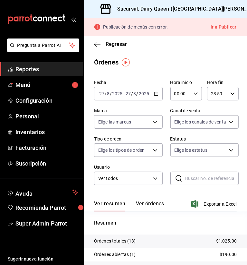
click at [155, 94] on icon "button" at bounding box center [156, 94] width 4 height 4
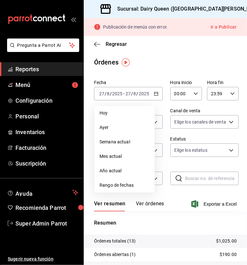
click at [162, 62] on div "Órdenes" at bounding box center [165, 63] width 163 height 10
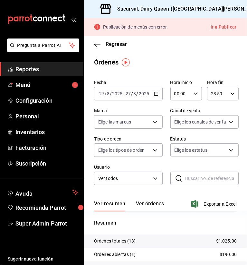
click at [153, 96] on div "[DATE] [DATE] - [DATE] [DATE]" at bounding box center [128, 93] width 68 height 13
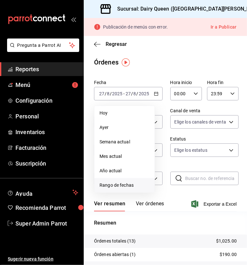
click at [116, 184] on span "Rango de fechas" at bounding box center [124, 185] width 50 height 7
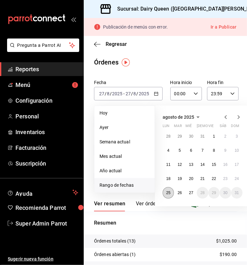
click at [170, 192] on abbr "25" at bounding box center [168, 193] width 4 height 4
click at [169, 192] on abbr "25" at bounding box center [168, 193] width 4 height 4
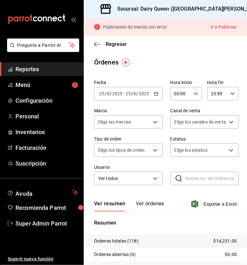
click at [165, 64] on div "Órdenes" at bounding box center [165, 63] width 163 height 10
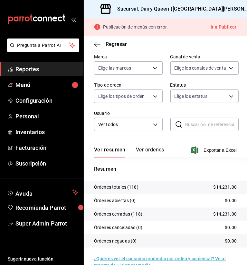
scroll to position [68, 0]
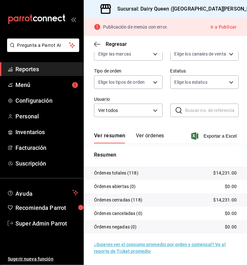
click at [141, 136] on button "Ver órdenes" at bounding box center [150, 138] width 28 height 11
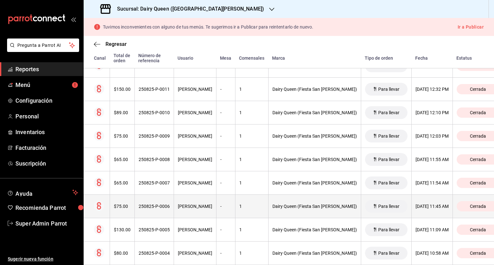
scroll to position [2701, 0]
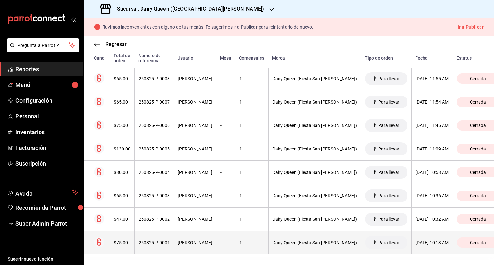
click at [188, 240] on div "Jaime Ramos castro" at bounding box center [195, 242] width 34 height 5
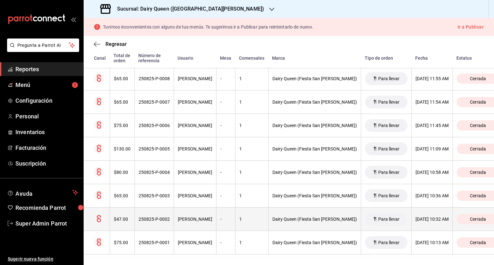
click at [194, 217] on div "Jaime Ramos castro" at bounding box center [195, 219] width 34 height 5
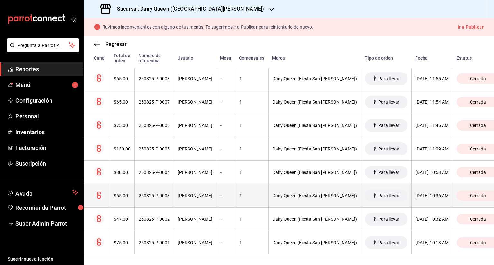
click at [197, 193] on div "Jaime Ramos castro" at bounding box center [195, 195] width 34 height 5
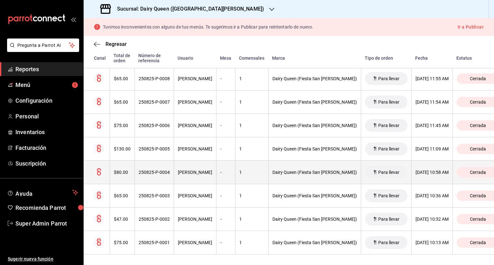
click at [191, 170] on div "Jaime Ramos castro" at bounding box center [195, 172] width 34 height 5
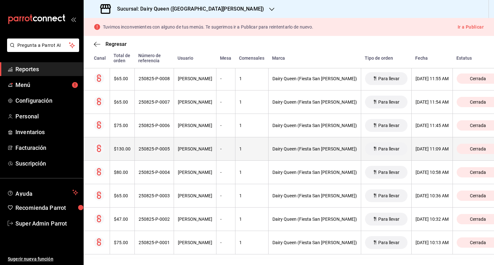
click at [198, 147] on div "Jaime Ramos castro" at bounding box center [195, 149] width 34 height 5
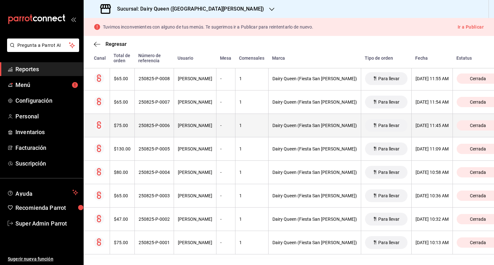
click at [197, 121] on th "Jaime Ramos castro" at bounding box center [195, 125] width 42 height 23
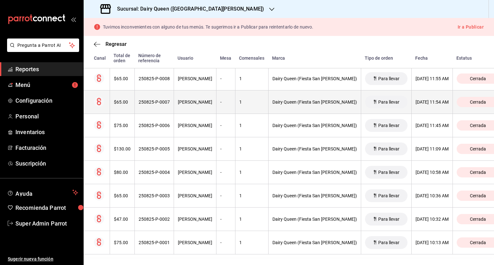
click at [195, 91] on th "Jaime Ramos castro" at bounding box center [195, 102] width 42 height 23
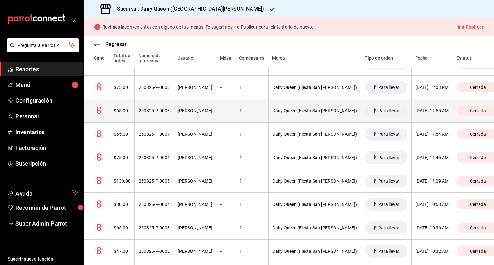
click at [195, 108] on div "Jaime Ramos castro" at bounding box center [195, 110] width 34 height 5
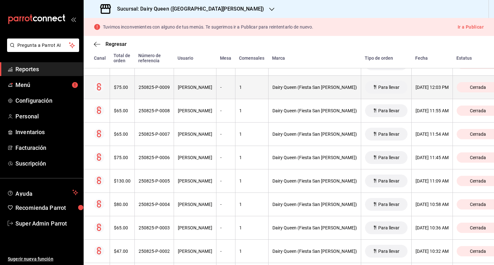
click at [197, 76] on th "Jaime Ramos castro" at bounding box center [195, 87] width 42 height 23
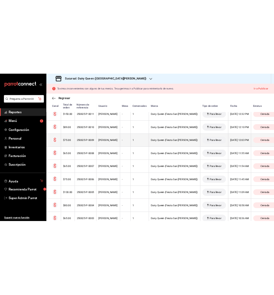
scroll to position [2605, 0]
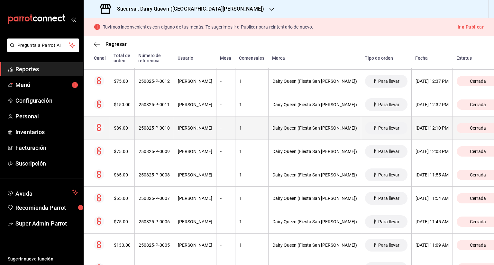
click at [202, 126] on div "Jaime Ramos castro" at bounding box center [195, 128] width 34 height 5
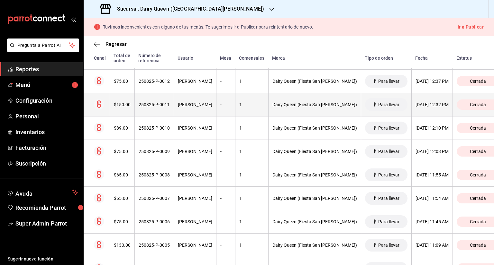
click at [202, 102] on div "Jaime Ramos castro" at bounding box center [195, 104] width 34 height 5
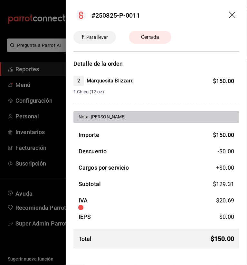
click at [230, 17] on icon "drag" at bounding box center [233, 16] width 8 height 8
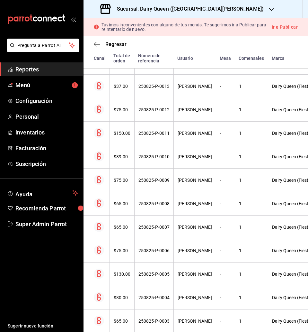
scroll to position [2605, 0]
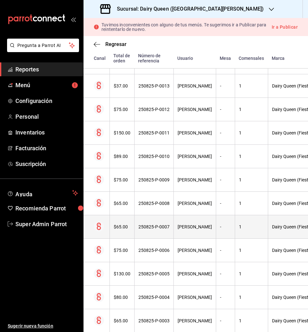
drag, startPoint x: 229, startPoint y: 0, endPoint x: 84, endPoint y: 219, distance: 262.0
click at [84, 219] on th at bounding box center [97, 226] width 26 height 23
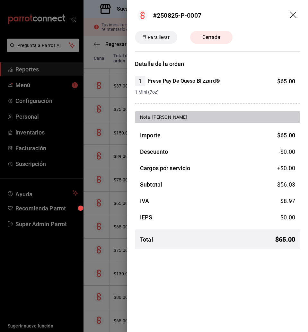
drag, startPoint x: 295, startPoint y: 18, endPoint x: 273, endPoint y: 103, distance: 88.1
click at [246, 18] on icon "drag" at bounding box center [294, 16] width 8 height 8
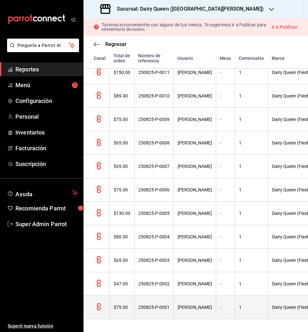
scroll to position [2672, 0]
click at [202, 265] on div "Jaime Ramos castro" at bounding box center [195, 306] width 34 height 5
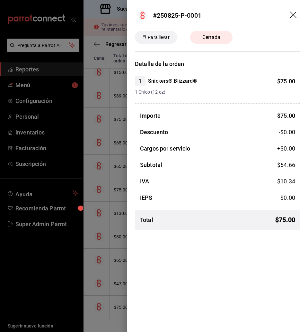
drag, startPoint x: 294, startPoint y: 16, endPoint x: 242, endPoint y: 182, distance: 173.6
click at [246, 16] on icon "drag" at bounding box center [294, 16] width 8 height 8
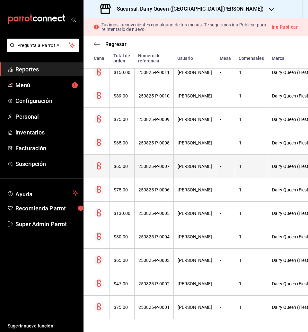
click at [192, 164] on div "Jaime Ramos castro" at bounding box center [195, 166] width 34 height 5
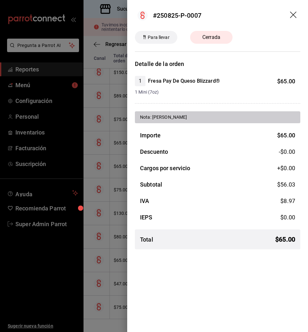
click at [246, 12] on header "#250825-P-0007" at bounding box center [217, 15] width 181 height 31
click at [246, 14] on icon "drag" at bounding box center [294, 16] width 8 height 8
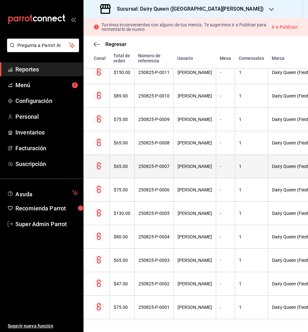
click at [199, 164] on div "Jaime Ramos castro" at bounding box center [195, 166] width 34 height 5
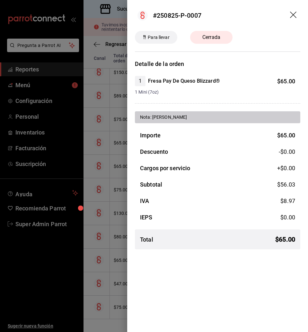
click at [92, 8] on div at bounding box center [154, 166] width 308 height 332
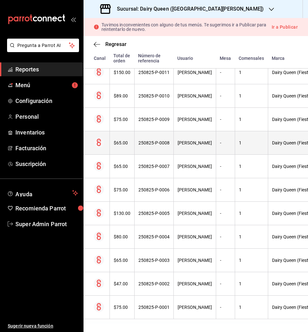
click at [153, 140] on div "250825-P-0008" at bounding box center [154, 142] width 31 height 5
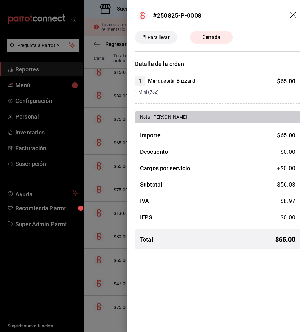
click at [246, 13] on header "#250825-P-0008" at bounding box center [217, 15] width 181 height 31
click at [246, 13] on icon "drag" at bounding box center [294, 16] width 8 height 8
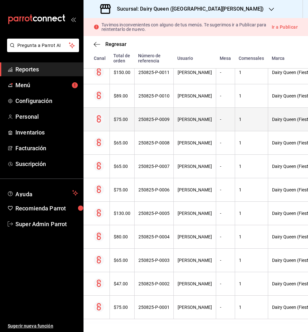
click at [148, 109] on th "250825-P-0009" at bounding box center [153, 119] width 39 height 23
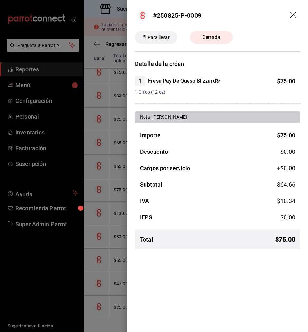
click at [246, 14] on icon "drag" at bounding box center [294, 16] width 8 height 8
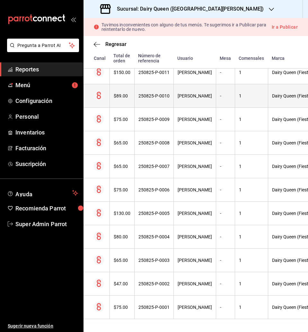
click at [157, 93] on div "250825-P-0010" at bounding box center [154, 95] width 31 height 5
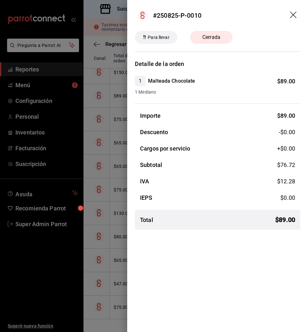
click at [246, 16] on header "#250825-P-0010" at bounding box center [217, 15] width 181 height 31
click at [246, 14] on icon "drag" at bounding box center [294, 16] width 8 height 8
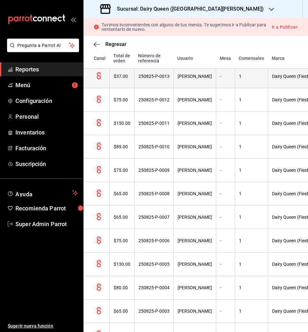
scroll to position [2592, 0]
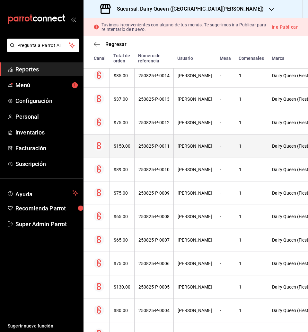
click at [156, 143] on th "250825-P-0011" at bounding box center [153, 145] width 39 height 23
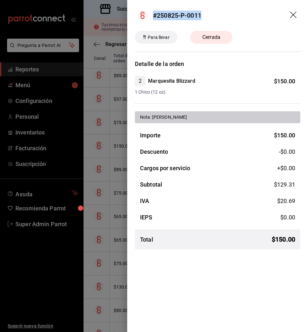
drag, startPoint x: 153, startPoint y: 15, endPoint x: 221, endPoint y: 15, distance: 67.8
click at [221, 15] on header "#250825-P-0011" at bounding box center [217, 15] width 181 height 31
copy div "#250825-P-0011"
drag, startPoint x: 292, startPoint y: 13, endPoint x: 69, endPoint y: 141, distance: 257.5
click at [246, 13] on icon "drag" at bounding box center [294, 16] width 8 height 8
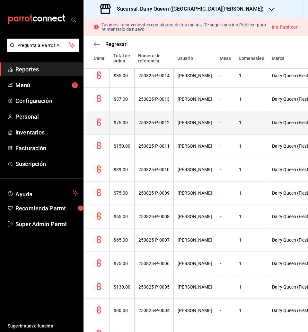
click at [192, 122] on div "Jaime Ramos castro" at bounding box center [195, 122] width 34 height 5
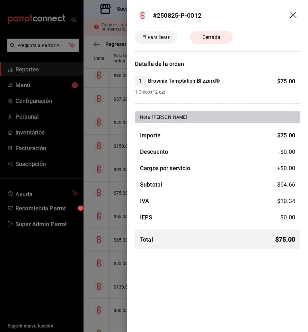
click at [246, 18] on icon "drag" at bounding box center [294, 16] width 8 height 8
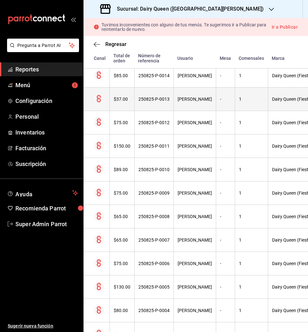
click at [157, 96] on th "250825-P-0013" at bounding box center [153, 98] width 39 height 23
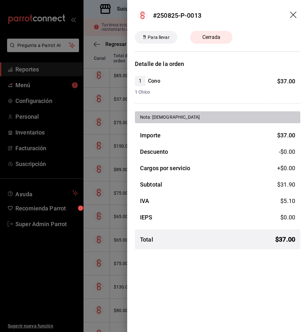
click at [246, 15] on icon "drag" at bounding box center [294, 16] width 8 height 8
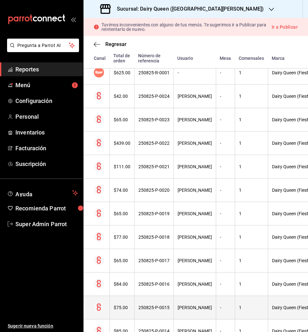
scroll to position [2351, 0]
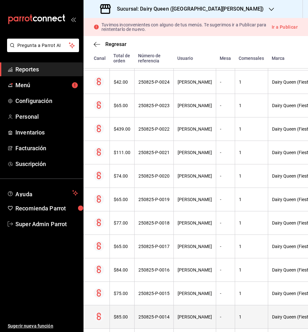
click at [161, 265] on div "250825-P-0014" at bounding box center [154, 316] width 31 height 5
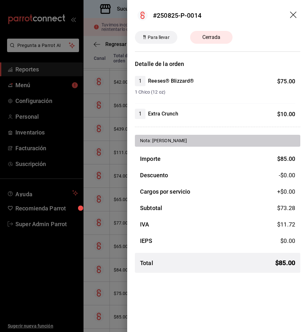
click at [246, 17] on icon "drag" at bounding box center [294, 16] width 8 height 8
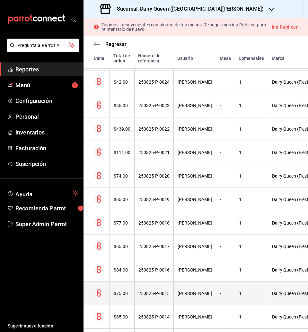
click at [160, 265] on div "250825-P-0015" at bounding box center [154, 293] width 31 height 5
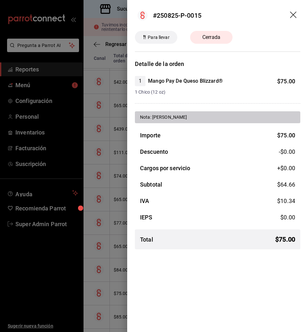
click at [246, 12] on icon "drag" at bounding box center [294, 16] width 8 height 8
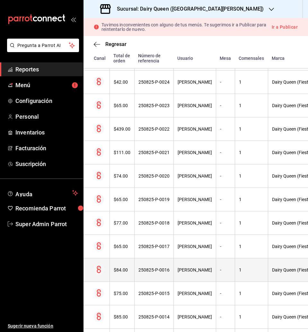
click at [157, 265] on div "250825-P-0016" at bounding box center [154, 269] width 31 height 5
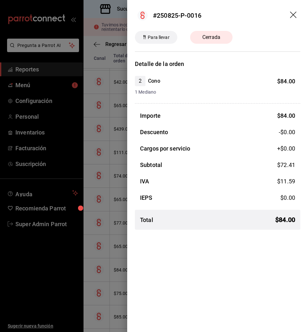
click at [246, 12] on icon "drag" at bounding box center [294, 16] width 8 height 8
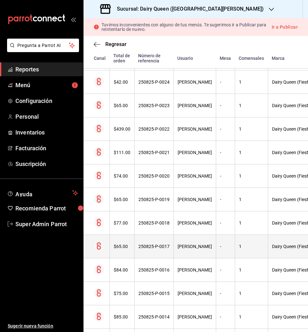
click at [157, 251] on th "250825-P-0017" at bounding box center [153, 246] width 39 height 23
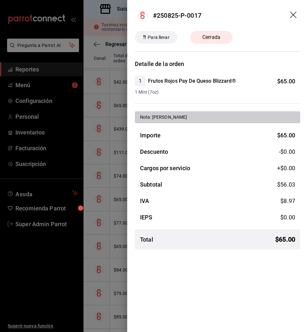
click at [246, 16] on header "#250825-P-0017" at bounding box center [217, 15] width 181 height 31
click at [246, 16] on icon "drag" at bounding box center [294, 16] width 8 height 8
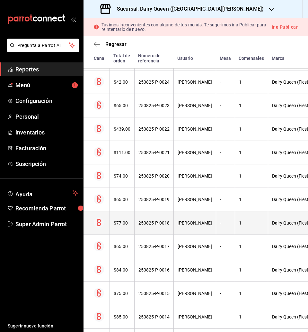
click at [156, 227] on th "250825-P-0018" at bounding box center [153, 222] width 39 height 23
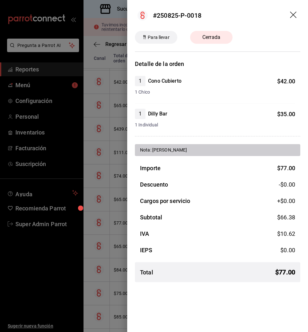
click at [246, 17] on icon "drag" at bounding box center [294, 16] width 8 height 8
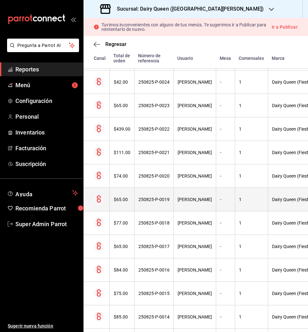
click at [150, 195] on th "250825-P-0019" at bounding box center [153, 199] width 39 height 23
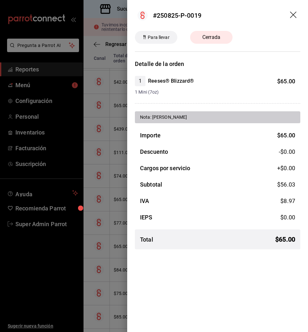
click at [246, 17] on icon "drag" at bounding box center [294, 16] width 8 height 8
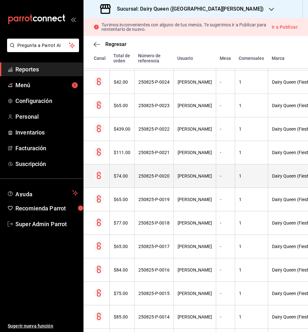
click at [155, 174] on div "250825-P-0020" at bounding box center [154, 175] width 31 height 5
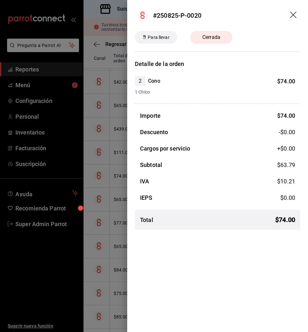
click at [246, 12] on icon "drag" at bounding box center [294, 16] width 8 height 8
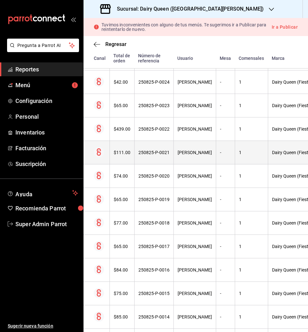
click at [160, 149] on th "250825-P-0021" at bounding box center [153, 152] width 39 height 23
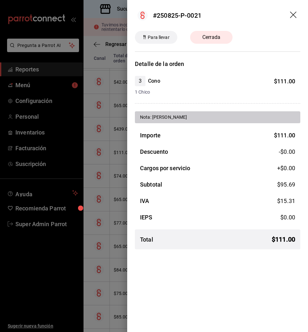
click at [246, 13] on icon "drag" at bounding box center [294, 16] width 8 height 8
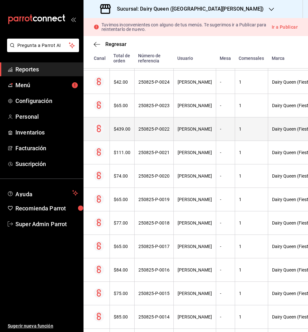
click at [154, 128] on div "250825-P-0022" at bounding box center [154, 128] width 31 height 5
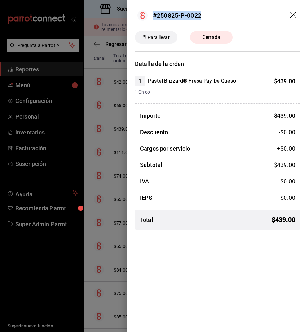
drag, startPoint x: 153, startPoint y: 14, endPoint x: 211, endPoint y: 14, distance: 58.5
click at [211, 14] on header "#250825-P-0022" at bounding box center [217, 15] width 181 height 31
copy div "#250825-P-0022"
click at [246, 15] on icon "drag" at bounding box center [293, 15] width 6 height 6
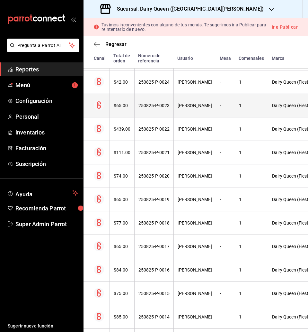
click at [159, 104] on div "250825-P-0023" at bounding box center [154, 105] width 31 height 5
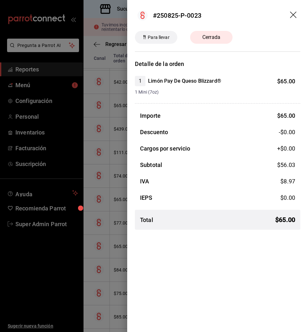
click at [246, 14] on icon "drag" at bounding box center [293, 15] width 6 height 6
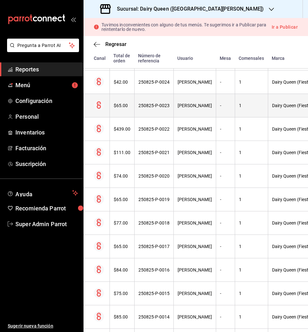
click at [163, 104] on div "250825-P-0023" at bounding box center [154, 105] width 31 height 5
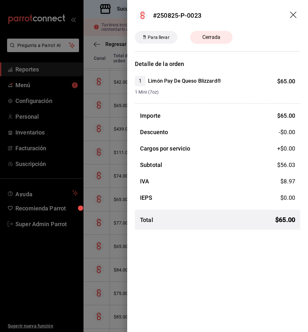
click at [246, 15] on icon "drag" at bounding box center [294, 16] width 8 height 8
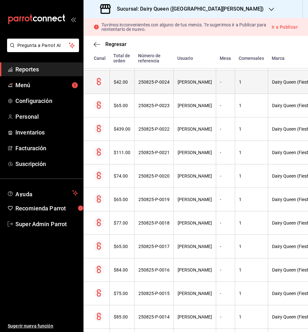
click at [162, 81] on div "250825-P-0024" at bounding box center [154, 81] width 31 height 5
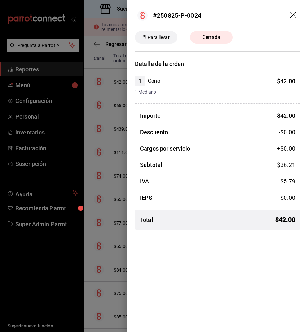
click at [246, 17] on icon "drag" at bounding box center [294, 16] width 8 height 8
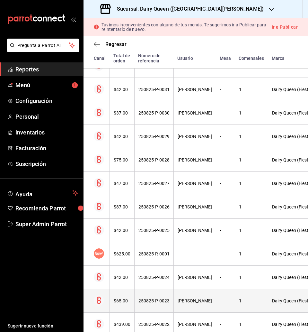
scroll to position [2110, 0]
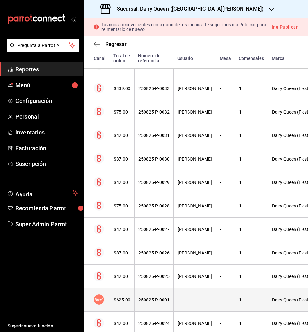
click at [160, 265] on div "250825-R-0001" at bounding box center [154, 299] width 31 height 5
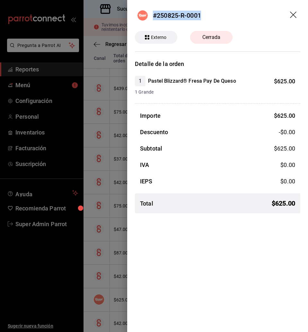
drag, startPoint x: 153, startPoint y: 14, endPoint x: 216, endPoint y: 17, distance: 62.7
click at [216, 17] on header "#250825-R-0001" at bounding box center [217, 15] width 181 height 31
click at [246, 13] on icon "drag" at bounding box center [293, 15] width 6 height 6
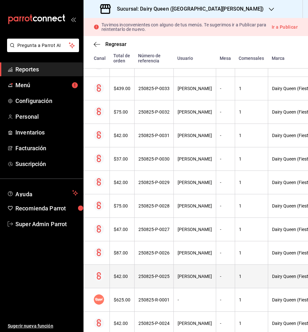
click at [153, 265] on div "250825-P-0025" at bounding box center [154, 276] width 31 height 5
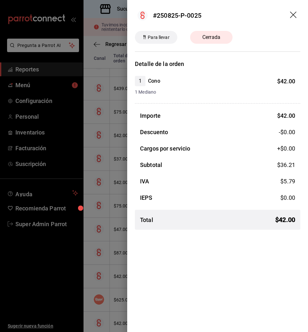
click at [118, 265] on div at bounding box center [154, 166] width 308 height 332
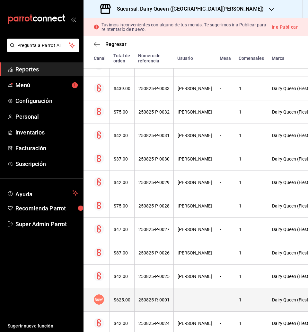
click at [126, 265] on th "$625.00" at bounding box center [122, 299] width 25 height 23
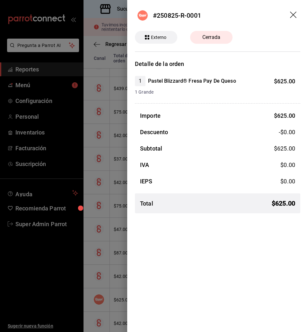
click at [246, 14] on icon "drag" at bounding box center [294, 16] width 8 height 8
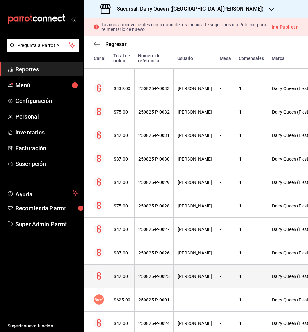
click at [162, 265] on div "250825-P-0025" at bounding box center [154, 276] width 31 height 5
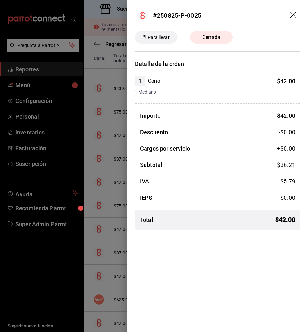
click at [246, 16] on icon "drag" at bounding box center [294, 16] width 8 height 8
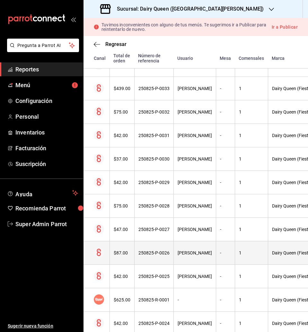
click at [160, 254] on div "250825-P-0026" at bounding box center [154, 252] width 31 height 5
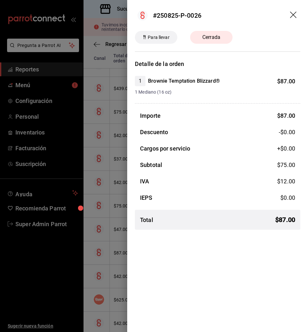
click at [246, 12] on header "#250825-P-0026" at bounding box center [217, 15] width 181 height 31
click at [246, 15] on icon "drag" at bounding box center [294, 16] width 8 height 8
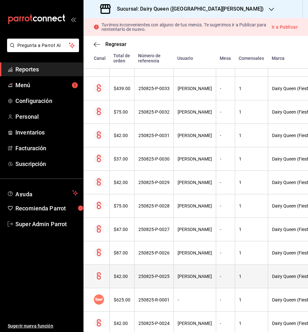
click at [159, 265] on div "250825-P-0025" at bounding box center [154, 276] width 31 height 5
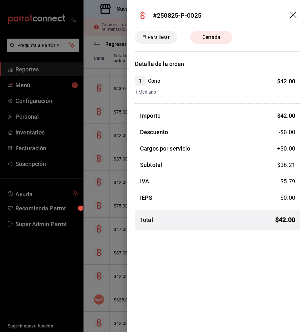
click at [246, 13] on icon "drag" at bounding box center [293, 15] width 6 height 6
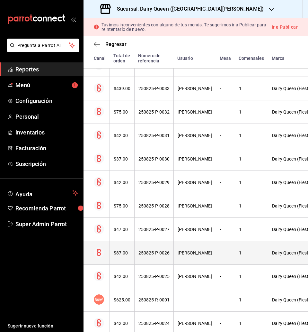
click at [160, 256] on th "250825-P-0026" at bounding box center [153, 252] width 39 height 23
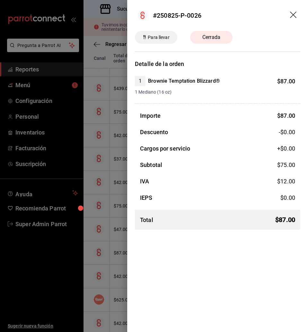
click at [246, 14] on icon "drag" at bounding box center [294, 16] width 8 height 8
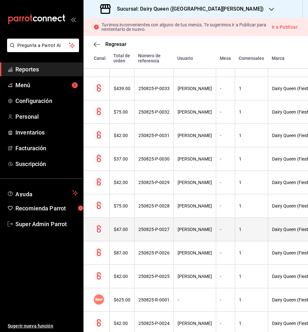
click at [155, 227] on div "250825-P-0027" at bounding box center [154, 229] width 31 height 5
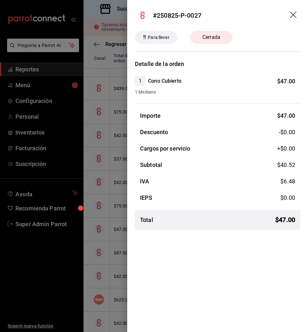
click at [246, 16] on icon "drag" at bounding box center [294, 16] width 8 height 8
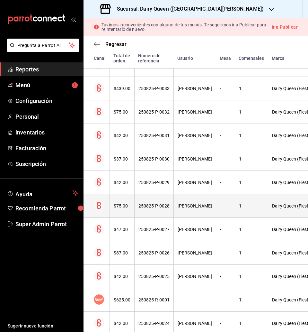
click at [157, 208] on div "250825-P-0028" at bounding box center [154, 205] width 31 height 5
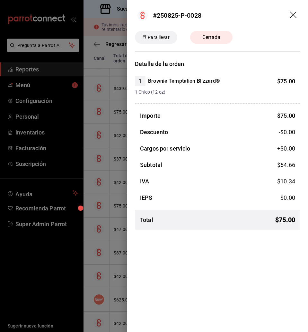
click at [246, 15] on icon "drag" at bounding box center [294, 16] width 8 height 8
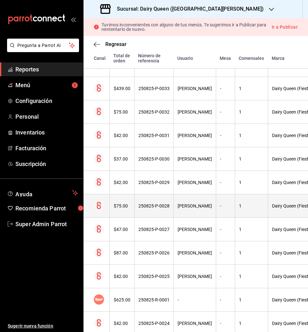
click at [162, 208] on div "250825-P-0028" at bounding box center [154, 205] width 31 height 5
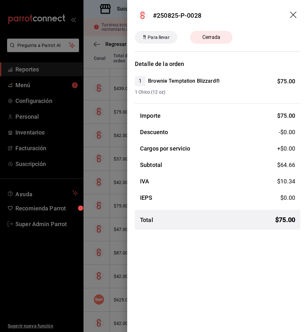
drag, startPoint x: 291, startPoint y: 13, endPoint x: 293, endPoint y: 22, distance: 9.2
click at [246, 12] on icon "drag" at bounding box center [293, 15] width 6 height 6
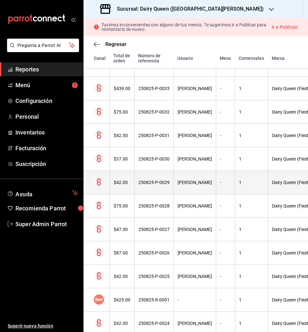
click at [157, 191] on th "250825-P-0029" at bounding box center [153, 182] width 39 height 23
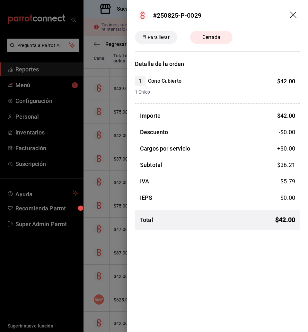
click at [246, 13] on icon "drag" at bounding box center [294, 16] width 8 height 8
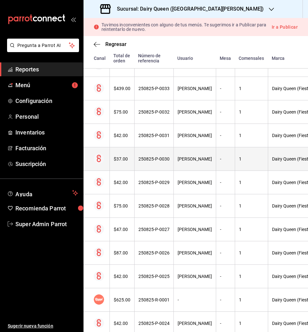
click at [163, 161] on div "250825-P-0030" at bounding box center [154, 158] width 31 height 5
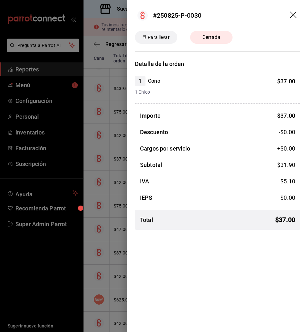
click at [246, 14] on icon "drag" at bounding box center [294, 16] width 8 height 8
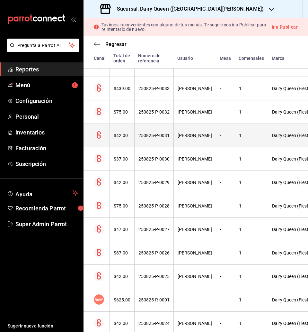
click at [156, 133] on th "250825-P-0031" at bounding box center [153, 135] width 39 height 23
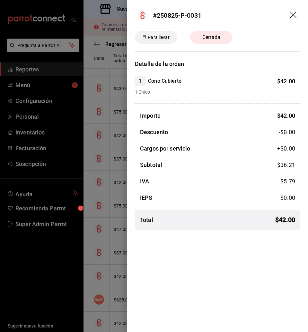
click at [246, 12] on icon "drag" at bounding box center [294, 16] width 8 height 8
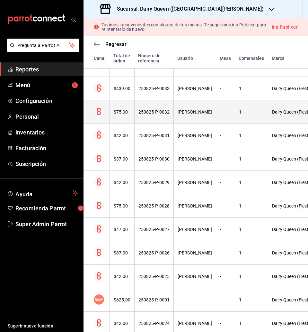
click at [157, 112] on div "250825-P-0032" at bounding box center [154, 111] width 31 height 5
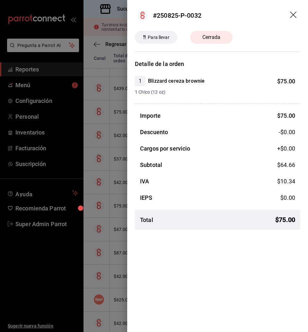
click at [246, 12] on icon "drag" at bounding box center [294, 16] width 8 height 8
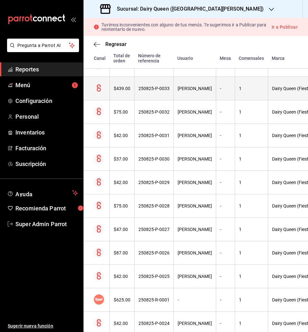
click at [154, 89] on div "250825-P-0033" at bounding box center [154, 88] width 31 height 5
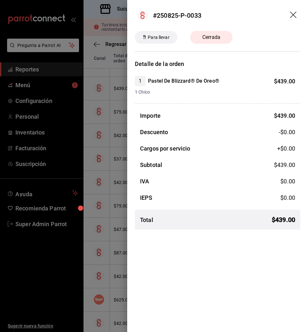
click at [246, 17] on icon "drag" at bounding box center [294, 16] width 8 height 8
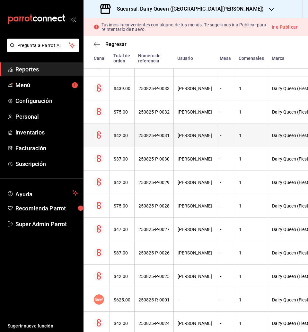
click at [162, 138] on div "250825-P-0031" at bounding box center [154, 135] width 31 height 5
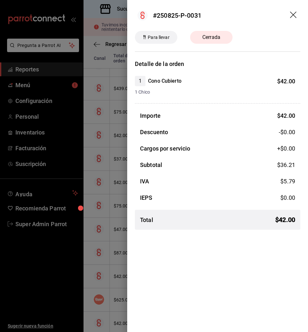
click at [246, 13] on icon "drag" at bounding box center [294, 16] width 8 height 8
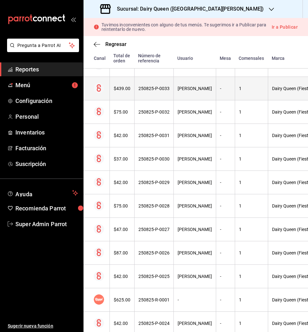
click at [157, 91] on div "250825-P-0033" at bounding box center [154, 88] width 31 height 5
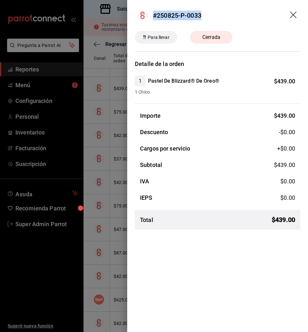
drag, startPoint x: 155, startPoint y: 14, endPoint x: 215, endPoint y: 13, distance: 60.8
click at [215, 13] on header "#250825-P-0033" at bounding box center [217, 15] width 181 height 31
copy div "#250825-P-0033"
click at [246, 15] on icon "drag" at bounding box center [294, 16] width 8 height 8
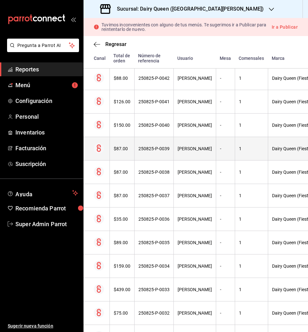
scroll to position [1869, 0]
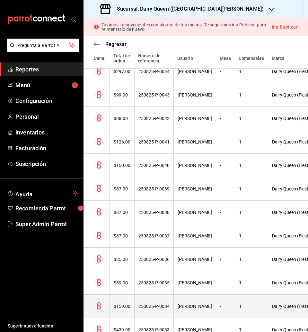
click at [157, 265] on div "250825-P-0034" at bounding box center [154, 305] width 31 height 5
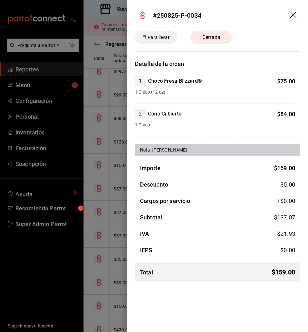
click at [246, 17] on icon "drag" at bounding box center [294, 16] width 8 height 8
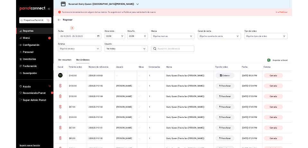
scroll to position [0, 0]
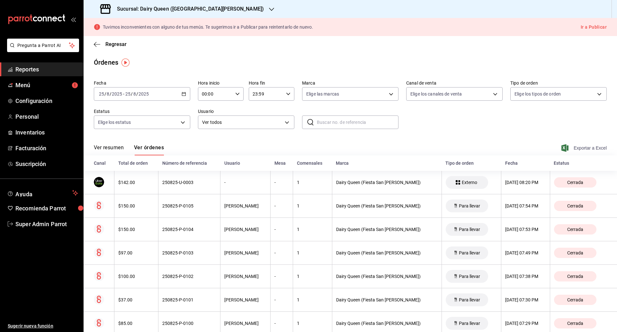
click at [246, 148] on span "Exportar a Excel" at bounding box center [585, 148] width 44 height 8
click at [213, 50] on div "Regresar" at bounding box center [351, 44] width 534 height 16
click at [246, 121] on input "text" at bounding box center [358, 122] width 82 height 13
paste input "250825-R-0001"
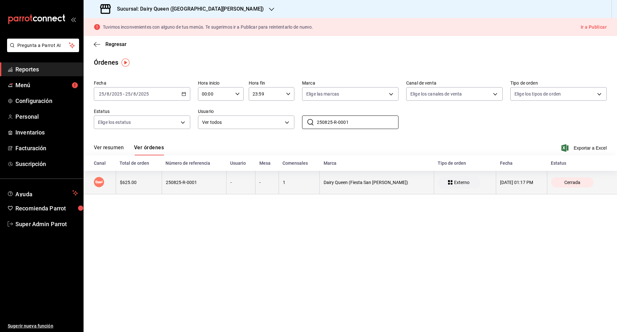
type input "250825-R-0001"
click at [191, 181] on div "250825-R-0001" at bounding box center [194, 182] width 57 height 5
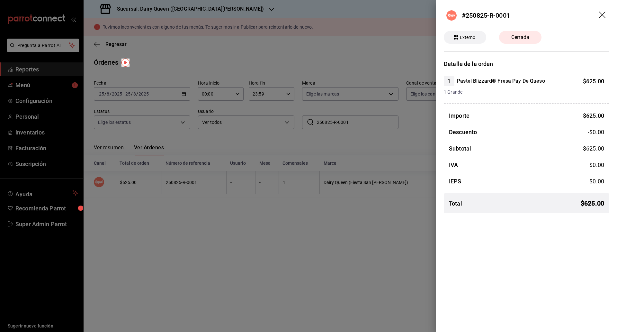
click at [246, 13] on icon "drag" at bounding box center [603, 16] width 8 height 8
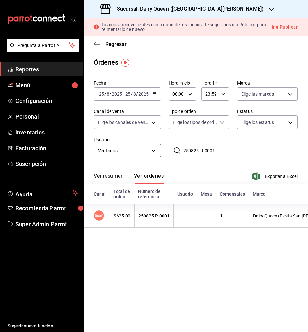
drag, startPoint x: 215, startPoint y: 152, endPoint x: 152, endPoint y: 147, distance: 63.5
click at [152, 147] on div "Fecha 2025-08-25 25 / 8 / 2025 - 2025-08-25 25 / 8 / 2025 Hora inicio 00:00 Hor…" at bounding box center [196, 120] width 204 height 87
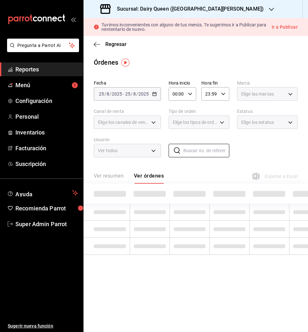
click at [193, 265] on main "Regresar Órdenes Fecha 2025-08-25 25 / 8 / 2025 - 2025-08-25 25 / 8 / 2025 Hora…" at bounding box center [196, 184] width 225 height 296
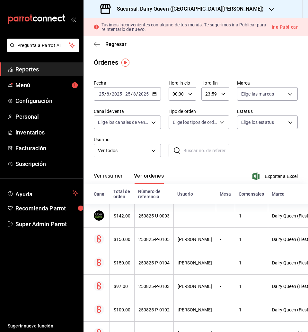
click at [206, 151] on input "text" at bounding box center [207, 150] width 46 height 13
paste input "250825-P-0033"
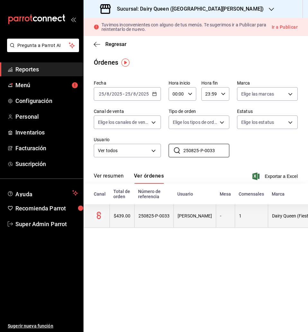
type input "250825-P-0033"
click at [188, 216] on div "Jaime Ramos castro" at bounding box center [195, 215] width 34 height 5
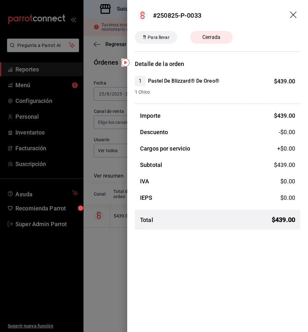
drag, startPoint x: 194, startPoint y: 145, endPoint x: 206, endPoint y: 148, distance: 13.0
click at [194, 145] on div "Cargos por servicio +$ 0.00" at bounding box center [218, 148] width 166 height 9
click at [246, 13] on icon "drag" at bounding box center [293, 15] width 6 height 6
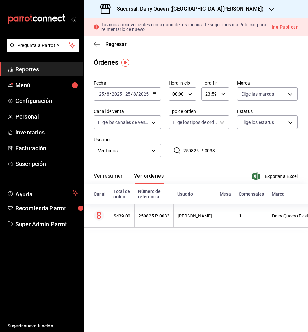
drag, startPoint x: 220, startPoint y: 150, endPoint x: 168, endPoint y: 144, distance: 51.4
click at [169, 144] on div "​ 250825-P-0033 ​" at bounding box center [199, 150] width 61 height 13
paste input "250825-P-0034"
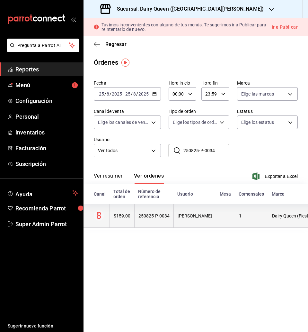
type input "250825-P-0034"
click at [181, 220] on th "Jaime Ramos castro" at bounding box center [195, 215] width 42 height 23
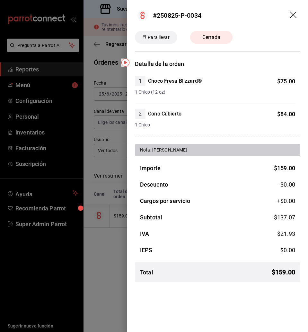
click at [157, 16] on div "#250825-P-0034" at bounding box center [177, 16] width 49 height 10
drag, startPoint x: 153, startPoint y: 15, endPoint x: 207, endPoint y: 19, distance: 54.5
click at [207, 19] on header "#250825-P-0034" at bounding box center [217, 15] width 181 height 31
copy div "#250825-P-0034"
click at [246, 16] on icon "drag" at bounding box center [294, 16] width 8 height 8
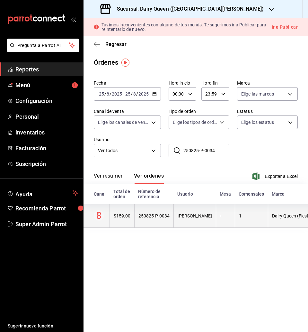
click at [246, 218] on div "1" at bounding box center [251, 215] width 25 height 5
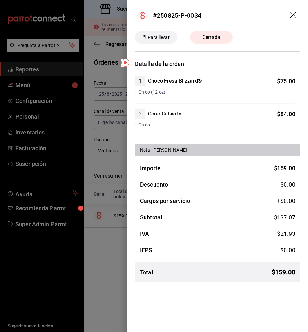
click at [246, 13] on icon "drag" at bounding box center [294, 16] width 8 height 8
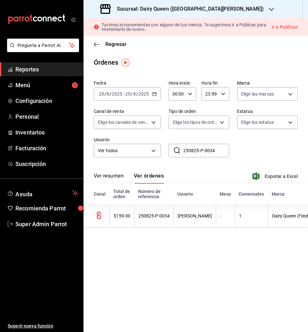
click at [246, 157] on div "Fecha 2025-08-25 25 / 8 / 2025 - 2025-08-25 25 / 8 / 2025 Hora inicio 00:00 Hor…" at bounding box center [196, 120] width 204 height 87
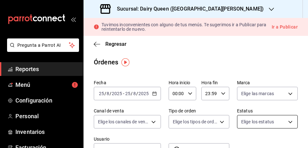
click at [246, 122] on body "Pregunta a Parrot AI Reportes Menú Configuración Personal Inventarios Facturaci…" at bounding box center [154, 74] width 308 height 148
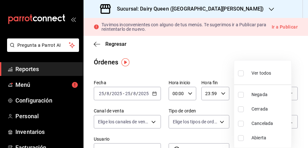
click at [246, 49] on div at bounding box center [154, 74] width 308 height 148
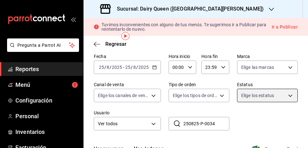
scroll to position [40, 0]
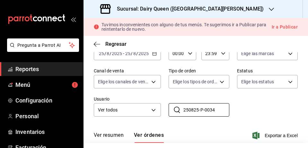
drag, startPoint x: 219, startPoint y: 109, endPoint x: 166, endPoint y: 105, distance: 52.5
click at [166, 105] on div "Fecha 2025-08-25 25 / 8 / 2025 - 2025-08-25 25 / 8 / 2025 Hora inicio 00:00 Hor…" at bounding box center [196, 80] width 204 height 87
paste input "250825-P-0040"
type input "250825-P-0040"
click at [245, 102] on div "Fecha 2025-08-25 25 / 8 / 2025 - 2025-08-25 25 / 8 / 2025 Hora inicio 00:00 Hor…" at bounding box center [196, 80] width 204 height 87
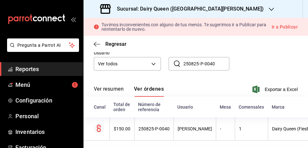
scroll to position [99, 0]
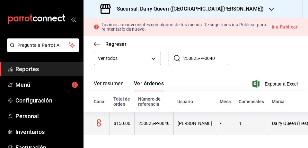
click at [174, 118] on th "Jaime Ramos castro" at bounding box center [195, 123] width 42 height 23
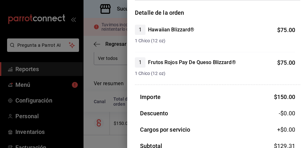
scroll to position [39, 0]
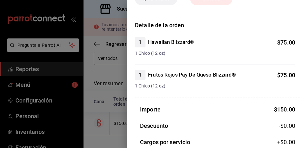
drag, startPoint x: 108, startPoint y: 75, endPoint x: 111, endPoint y: 74, distance: 3.2
click at [108, 74] on div at bounding box center [154, 74] width 308 height 148
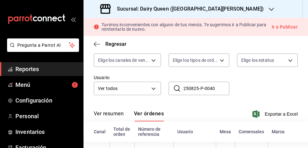
scroll to position [80, 0]
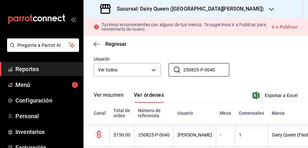
drag, startPoint x: 217, startPoint y: 67, endPoint x: 166, endPoint y: 67, distance: 50.1
click at [166, 67] on div "Fecha 2025-08-25 25 / 8 / 2025 - 2025-08-25 25 / 8 / 2025 Hora inicio 00:00 Hor…" at bounding box center [196, 40] width 204 height 87
paste input "#250825-P-0011"
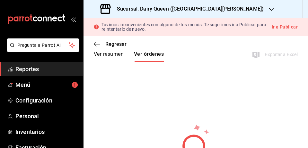
scroll to position [81, 0]
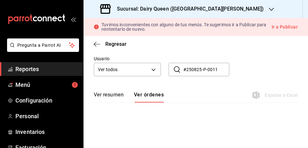
click at [186, 71] on input "#250825-P-0011" at bounding box center [207, 69] width 46 height 13
type input "250825-P-0011"
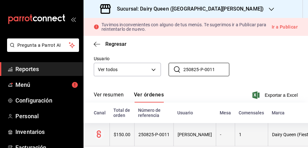
click at [163, 136] on div "250825-P-0011" at bounding box center [154, 134] width 31 height 5
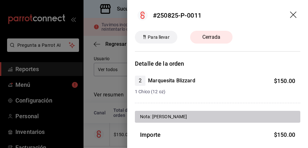
drag, startPoint x: 194, startPoint y: 69, endPoint x: 238, endPoint y: 52, distance: 46.6
click at [246, 16] on icon "drag" at bounding box center [294, 16] width 8 height 8
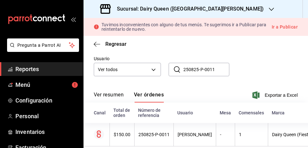
drag, startPoint x: 223, startPoint y: 68, endPoint x: 169, endPoint y: 68, distance: 53.4
click at [169, 68] on div "​ 250825-P-0011 ​" at bounding box center [199, 69] width 61 height 13
paste input "250825-P-0040"
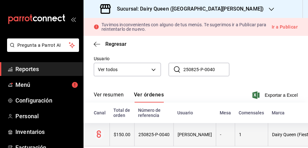
click at [206, 138] on div "Jaime Ramos castro" at bounding box center [195, 134] width 34 height 5
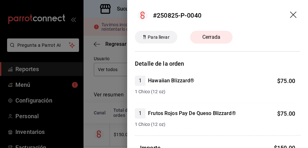
scroll to position [40, 0]
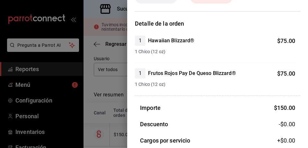
click at [246, 26] on h3 "Detalle de la orden" at bounding box center [218, 23] width 166 height 9
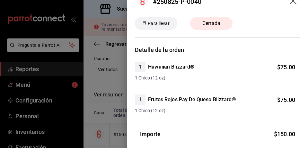
scroll to position [0, 0]
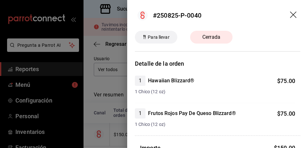
drag, startPoint x: 289, startPoint y: 14, endPoint x: 292, endPoint y: 40, distance: 25.7
click at [246, 14] on icon "drag" at bounding box center [294, 16] width 8 height 8
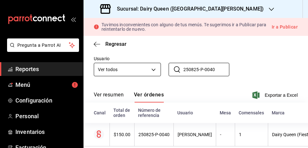
drag, startPoint x: 218, startPoint y: 68, endPoint x: 137, endPoint y: 64, distance: 80.7
click at [139, 64] on div "Fecha 2025-08-25 25 / 8 / 2025 - 2025-08-25 25 / 8 / 2025 Hora inicio 00:00 Hor…" at bounding box center [196, 40] width 204 height 87
paste input "4"
type input "250825-P-0044"
click at [213, 103] on th "Usuario" at bounding box center [195, 113] width 42 height 21
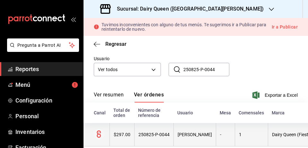
click at [190, 137] on div "Jaime Ramos castro" at bounding box center [195, 134] width 34 height 5
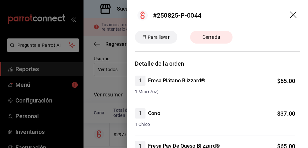
click at [246, 15] on icon "drag" at bounding box center [294, 16] width 8 height 8
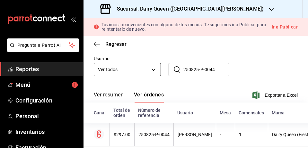
drag, startPoint x: 219, startPoint y: 70, endPoint x: 153, endPoint y: 70, distance: 65.6
click at [153, 70] on div "Fecha 2025-08-25 25 / 8 / 2025 - 2025-08-25 25 / 8 / 2025 Hora inicio 00:00 Hor…" at bounding box center [196, 40] width 204 height 87
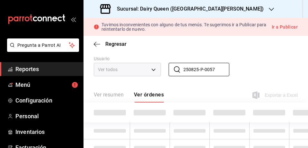
scroll to position [99, 0]
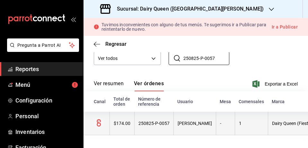
type input "250825-P-0057"
click at [150, 121] on div "250825-P-0057" at bounding box center [154, 123] width 31 height 5
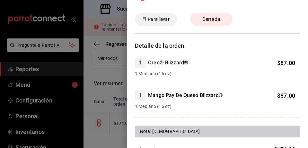
scroll to position [0, 0]
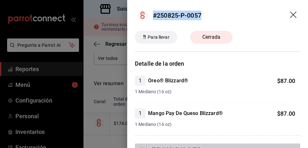
drag, startPoint x: 153, startPoint y: 13, endPoint x: 225, endPoint y: 14, distance: 72.0
click at [225, 14] on header "#250825-P-0057" at bounding box center [217, 15] width 181 height 31
copy div "#250825-P-0057"
click at [246, 12] on icon "drag" at bounding box center [294, 16] width 8 height 8
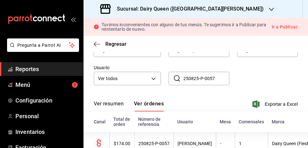
scroll to position [58, 0]
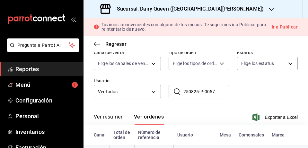
click at [219, 88] on input "250825-P-0057" at bounding box center [207, 91] width 46 height 13
drag, startPoint x: 218, startPoint y: 94, endPoint x: 166, endPoint y: 94, distance: 51.4
click at [166, 94] on div "Fecha 2025-08-25 25 / 8 / 2025 - 2025-08-25 25 / 8 / 2025 Hora inicio 00:00 Hor…" at bounding box center [196, 62] width 204 height 87
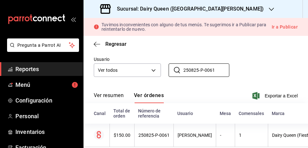
scroll to position [99, 0]
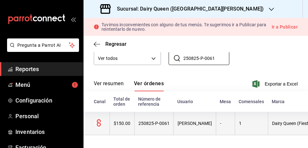
type input "250825-P-0061"
click at [188, 121] on div "Jaime Ramos castro" at bounding box center [195, 123] width 34 height 5
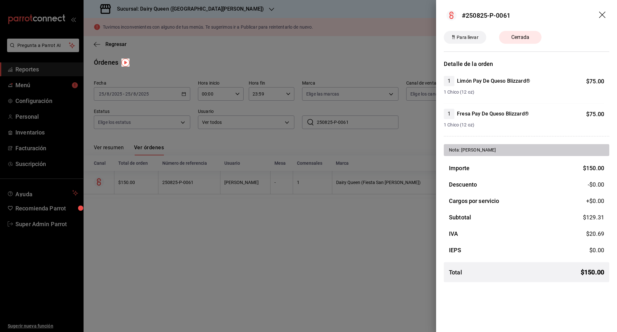
scroll to position [0, 0]
click at [246, 39] on div at bounding box center [308, 166] width 617 height 332
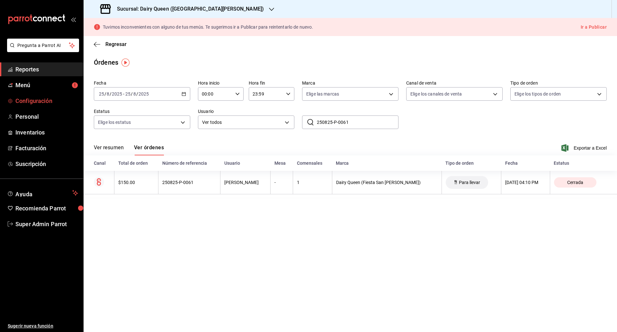
click at [45, 102] on span "Configuración" at bounding box center [46, 100] width 63 height 9
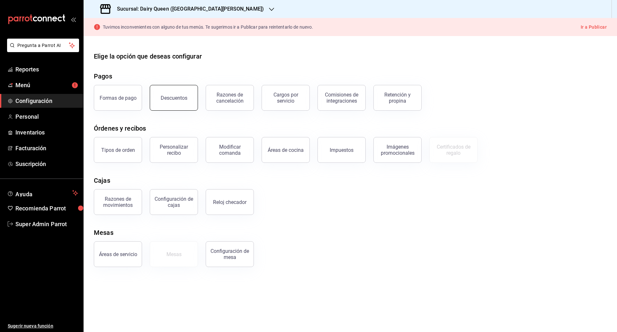
click at [172, 102] on button "Descuentos" at bounding box center [174, 98] width 48 height 26
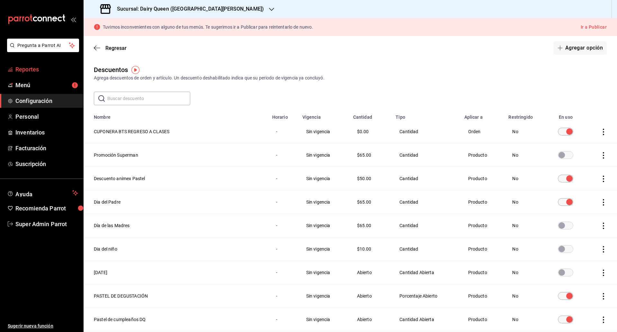
click at [28, 67] on span "Reportes" at bounding box center [46, 69] width 63 height 9
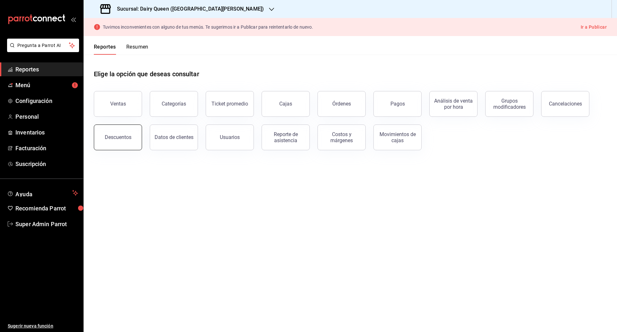
click at [119, 138] on div "Descuentos" at bounding box center [118, 137] width 27 height 6
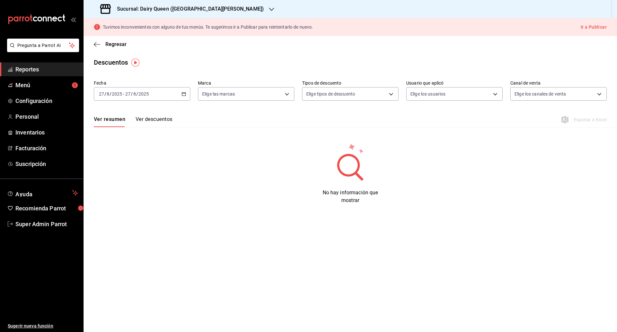
click at [181, 91] on div "[DATE] [DATE] - [DATE] [DATE]" at bounding box center [142, 93] width 96 height 13
click at [133, 186] on span "Rango de fechas" at bounding box center [124, 185] width 50 height 7
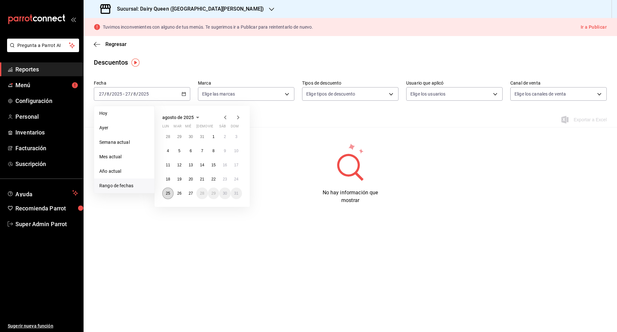
click at [167, 195] on button "25" at bounding box center [167, 193] width 11 height 12
click at [167, 194] on abbr "25" at bounding box center [168, 193] width 4 height 4
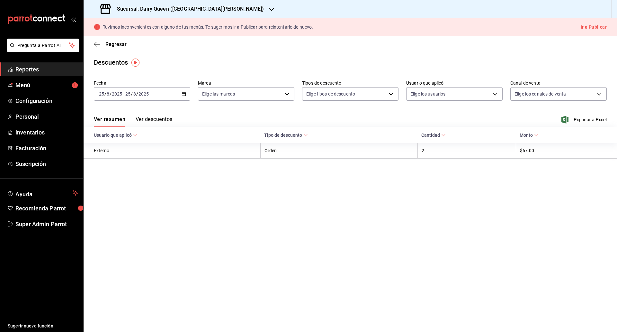
click at [183, 94] on icon "button" at bounding box center [184, 94] width 4 height 4
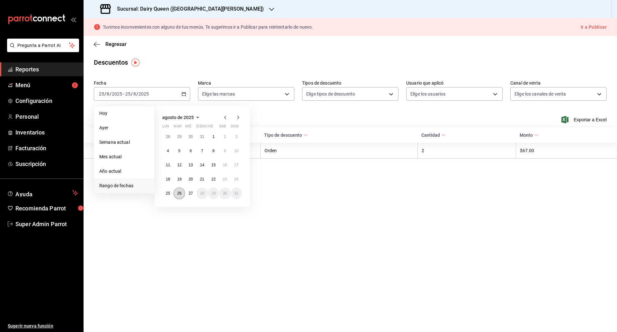
click at [180, 193] on abbr "26" at bounding box center [179, 193] width 4 height 4
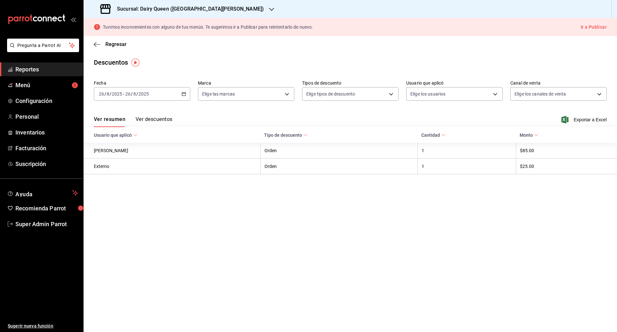
click at [147, 122] on button "Ver descuentos" at bounding box center [154, 121] width 37 height 11
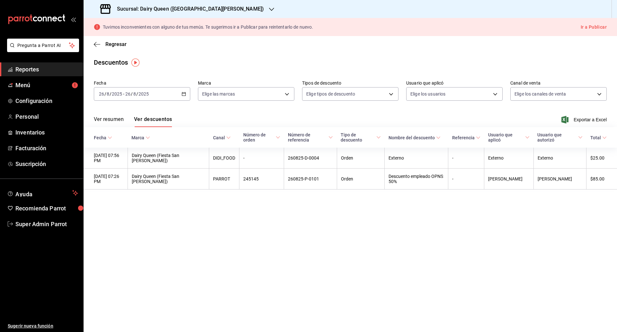
click at [184, 92] on icon "button" at bounding box center [184, 94] width 4 height 4
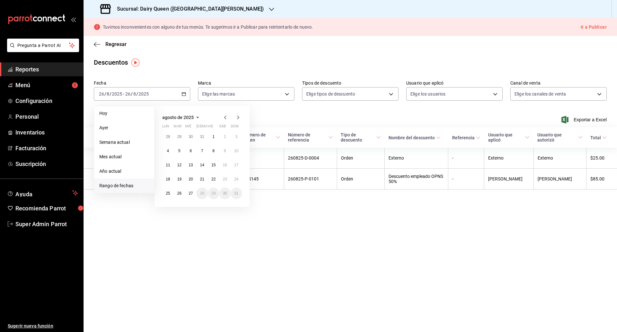
click at [246, 61] on div "Descuentos" at bounding box center [351, 63] width 534 height 10
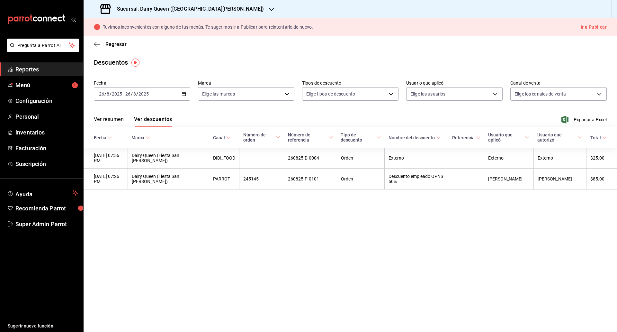
click at [246, 8] on icon "button" at bounding box center [271, 9] width 5 height 5
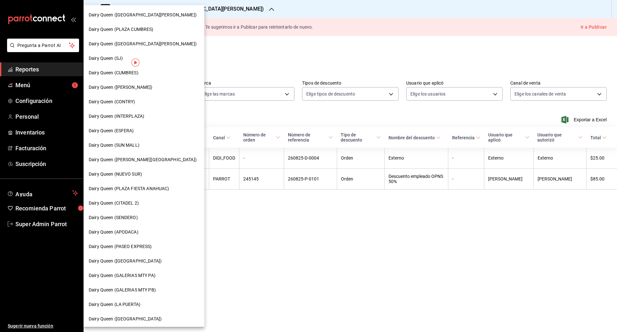
click at [112, 217] on span "Dairy Queen (SENDERO)" at bounding box center [113, 217] width 49 height 7
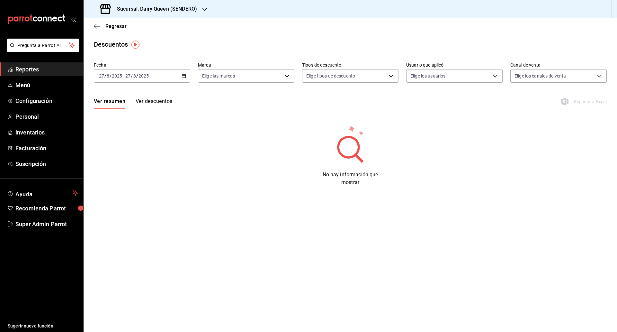
click at [184, 76] on icon "button" at bounding box center [184, 76] width 4 height 4
click at [125, 167] on span "Rango de fechas" at bounding box center [124, 167] width 50 height 7
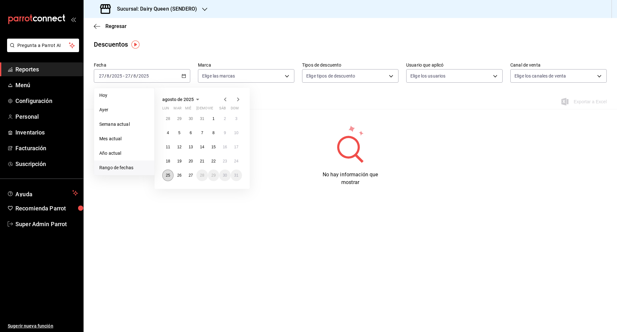
click at [171, 173] on button "25" at bounding box center [167, 175] width 11 height 12
click at [170, 172] on button "25" at bounding box center [167, 175] width 11 height 12
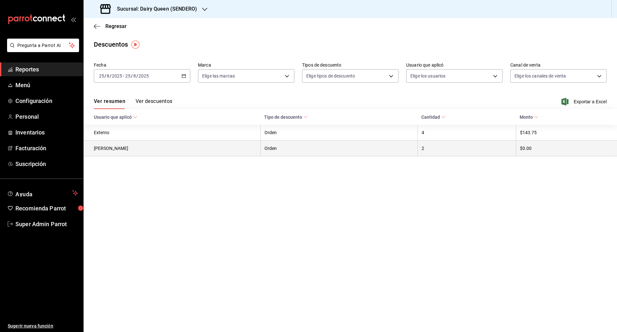
click at [121, 150] on th "Anahayde Castillo Barrios" at bounding box center [172, 148] width 177 height 16
click at [144, 146] on th "Anahayde Castillo Barrios" at bounding box center [172, 148] width 177 height 16
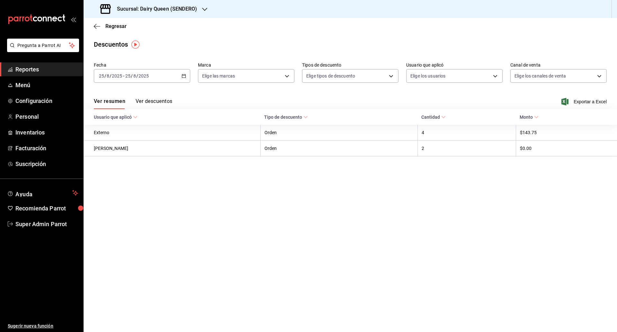
click at [146, 103] on button "Ver descuentos" at bounding box center [154, 103] width 37 height 11
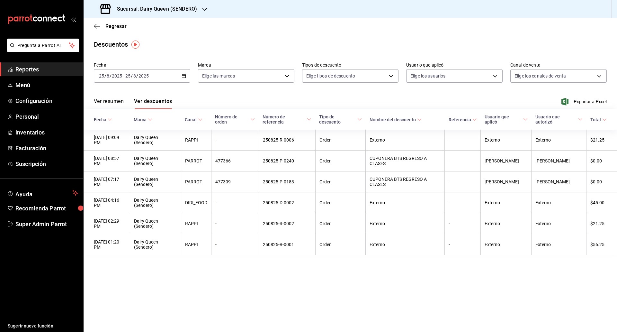
click at [184, 75] on \(Stroke\) "button" at bounding box center [184, 75] width 4 height 0
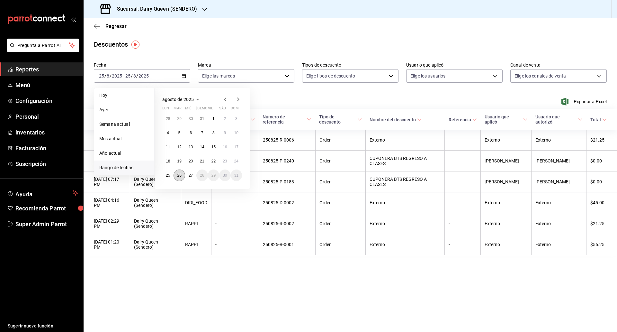
click at [182, 176] on button "26" at bounding box center [179, 175] width 11 height 12
click at [181, 176] on abbr "26" at bounding box center [179, 175] width 4 height 4
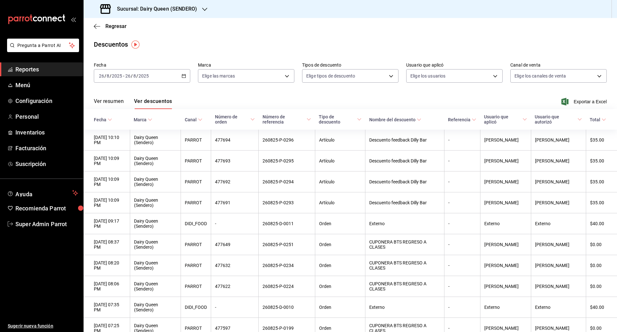
click at [207, 7] on icon "button" at bounding box center [204, 9] width 5 height 5
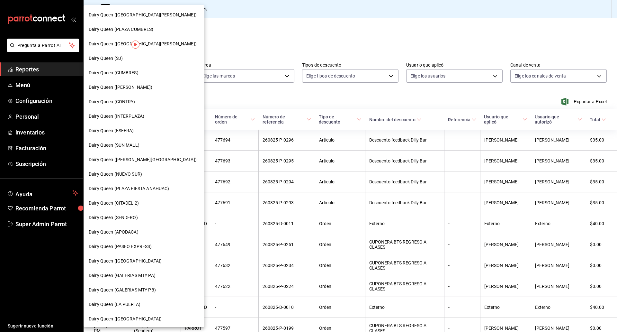
click at [156, 40] on div "Dairy Queen ([GEOGRAPHIC_DATA][PERSON_NAME])" at bounding box center [144, 44] width 121 height 14
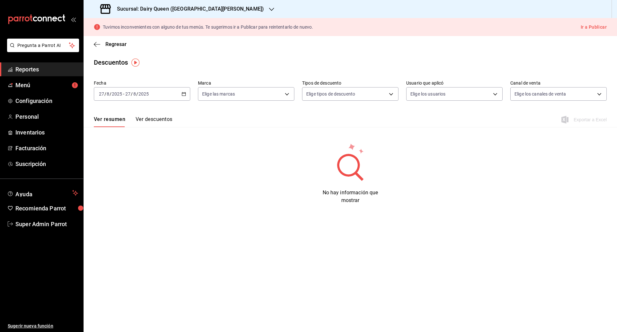
click at [175, 59] on div "Descuentos" at bounding box center [351, 63] width 534 height 10
click at [182, 92] on icon "button" at bounding box center [184, 94] width 4 height 4
click at [246, 180] on div "No hay información que mostrar" at bounding box center [351, 173] width 534 height 62
click at [158, 118] on button "Ver descuentos" at bounding box center [154, 121] width 37 height 11
click at [183, 92] on icon "button" at bounding box center [184, 94] width 4 height 4
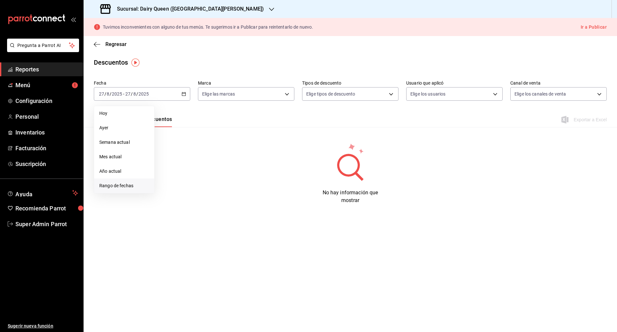
click at [125, 185] on span "Rango de fechas" at bounding box center [124, 185] width 50 height 7
click at [169, 192] on abbr "25" at bounding box center [168, 193] width 4 height 4
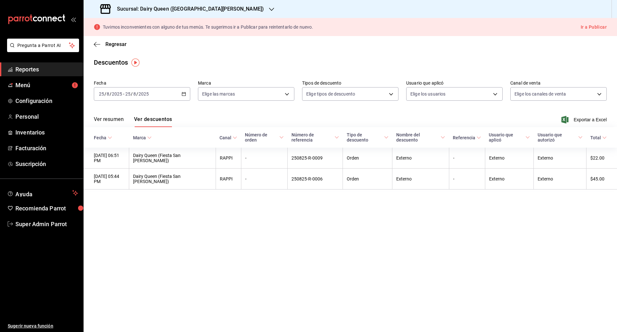
click at [186, 95] on div "[DATE] [DATE] - [DATE] [DATE]" at bounding box center [142, 93] width 96 height 13
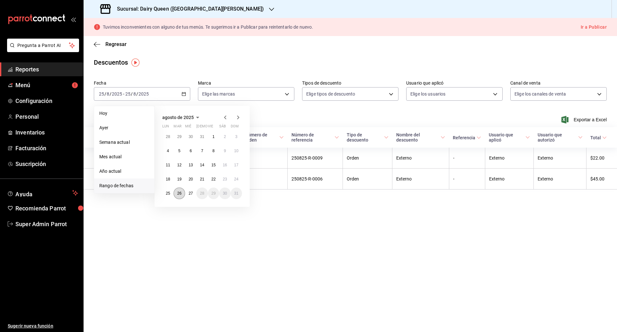
click at [180, 198] on button "26" at bounding box center [179, 193] width 11 height 12
click at [180, 197] on button "26" at bounding box center [179, 193] width 11 height 12
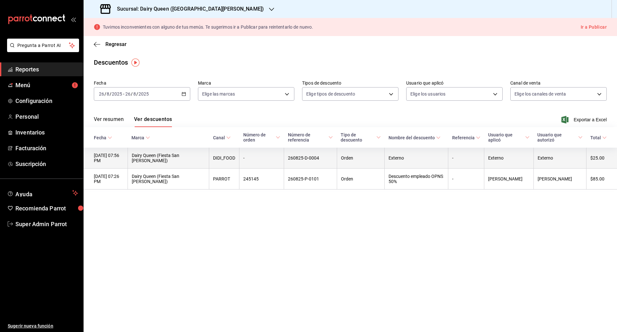
click at [180, 158] on th "Dairy Queen (Fiesta San Agustin)" at bounding box center [169, 158] width 82 height 21
click at [246, 158] on th "Externo" at bounding box center [417, 158] width 64 height 21
click at [159, 157] on th "Dairy Queen (Fiesta San Agustin)" at bounding box center [169, 158] width 82 height 21
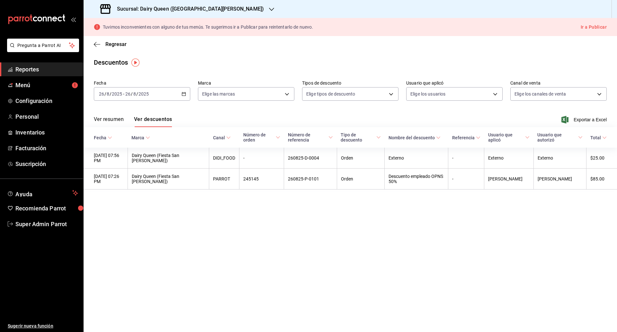
click at [246, 201] on main "Regresar Descuentos Fecha 2025-08-26 26 / 8 / 2025 - 2025-08-26 26 / 8 / 2025 M…" at bounding box center [351, 184] width 534 height 296
click at [246, 119] on span "Exportar a Excel" at bounding box center [585, 120] width 44 height 8
click at [213, 57] on main "Regresar Descuentos Fecha 2025-08-26 26 / 8 / 2025 - 2025-08-26 26 / 8 / 2025 M…" at bounding box center [351, 184] width 534 height 296
click at [103, 42] on span "Regresar" at bounding box center [110, 44] width 33 height 6
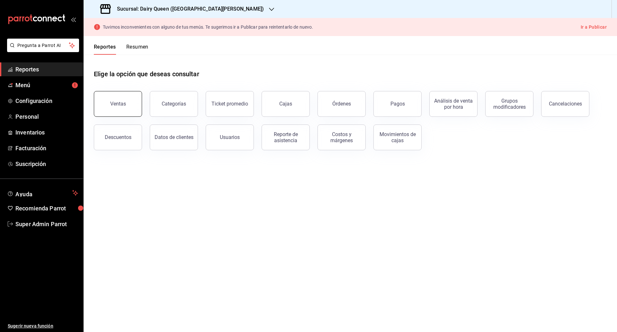
click at [113, 111] on button "Ventas" at bounding box center [118, 104] width 48 height 26
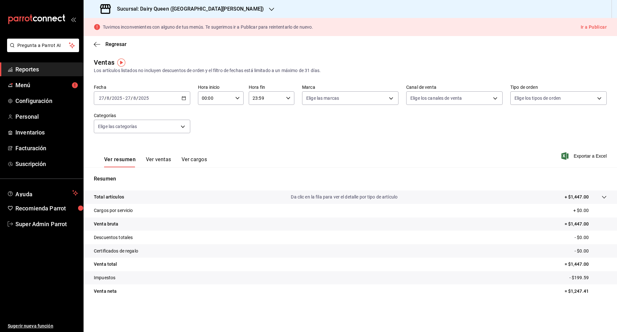
click at [165, 158] on button "Ver ventas" at bounding box center [158, 161] width 25 height 11
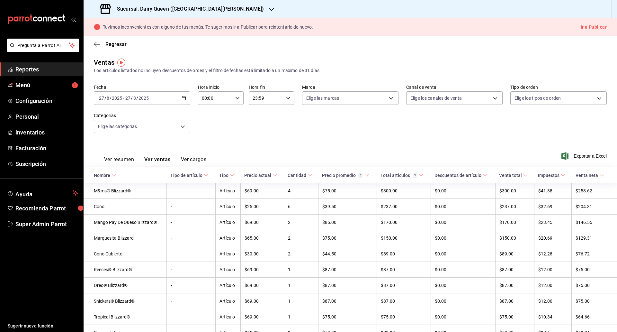
click at [31, 63] on link "Reportes" at bounding box center [41, 69] width 83 height 14
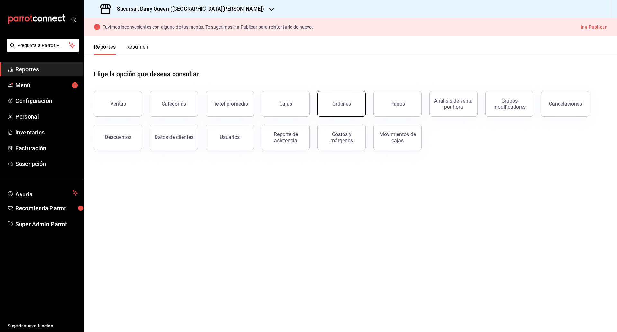
click at [246, 101] on div "Órdenes" at bounding box center [341, 104] width 19 height 6
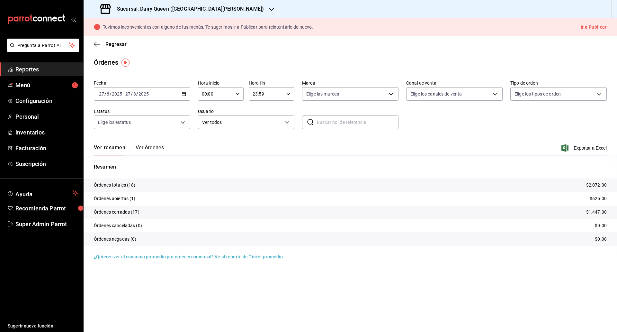
click at [246, 120] on input "text" at bounding box center [358, 122] width 82 height 13
click at [150, 149] on button "Ver órdenes" at bounding box center [150, 149] width 28 height 11
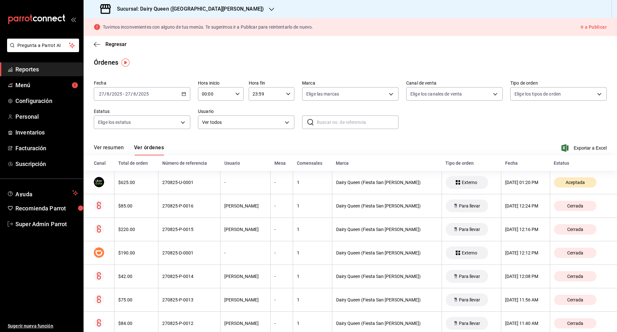
click at [246, 126] on input "text" at bounding box center [358, 122] width 82 height 13
paste input "260825-D-0004"
type input "260825-D-0004"
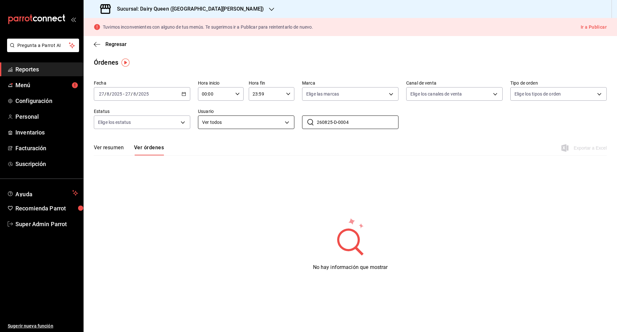
drag, startPoint x: 365, startPoint y: 120, endPoint x: 277, endPoint y: 119, distance: 88.4
click at [246, 119] on div "Fecha 2025-08-27 27 / 8 / 2025 - 2025-08-27 27 / 8 / 2025 Hora inicio 00:00 Hor…" at bounding box center [350, 106] width 513 height 59
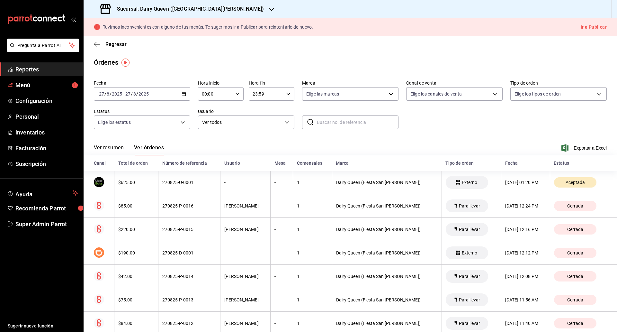
click at [32, 74] on link "Reportes" at bounding box center [41, 69] width 83 height 14
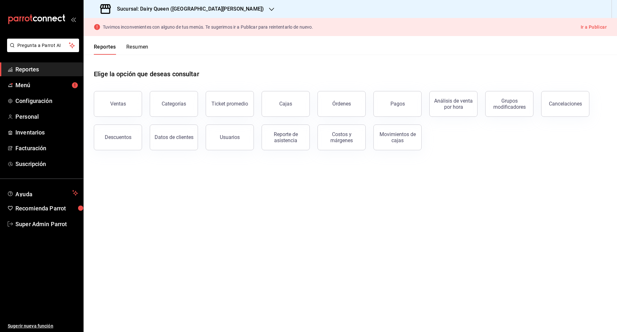
click at [31, 68] on span "Reportes" at bounding box center [46, 69] width 63 height 9
click at [109, 133] on button "Descuentos" at bounding box center [118, 137] width 48 height 26
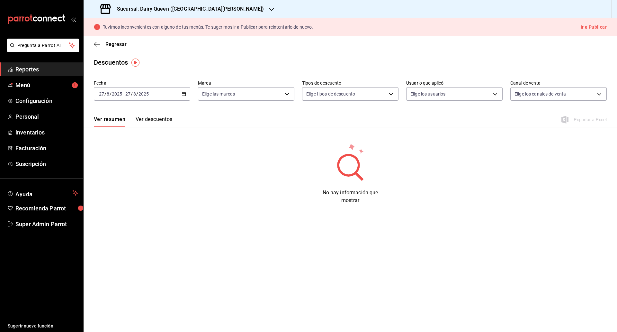
click at [182, 90] on div "[DATE] [DATE] - [DATE] [DATE]" at bounding box center [142, 93] width 96 height 13
click at [224, 39] on div "Regresar" at bounding box center [351, 44] width 534 height 16
click at [250, 4] on div "Sucursal: Dairy Queen ([GEOGRAPHIC_DATA][PERSON_NAME])" at bounding box center [183, 9] width 188 height 18
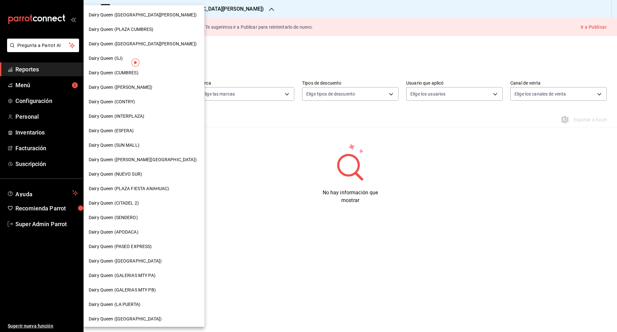
click at [121, 97] on div "Dairy Queen (CONTRY)" at bounding box center [144, 101] width 121 height 14
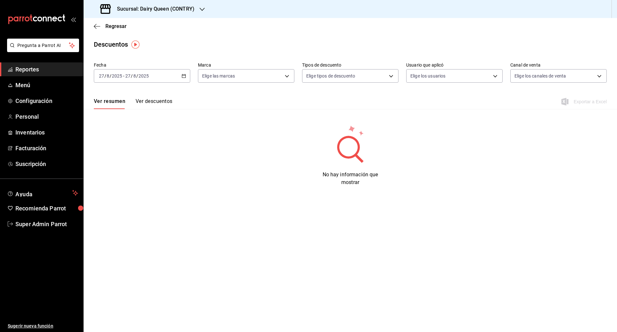
click at [181, 75] on div "[DATE] [DATE] - [DATE] [DATE]" at bounding box center [142, 75] width 96 height 13
click at [118, 167] on span "Rango de fechas" at bounding box center [124, 167] width 50 height 7
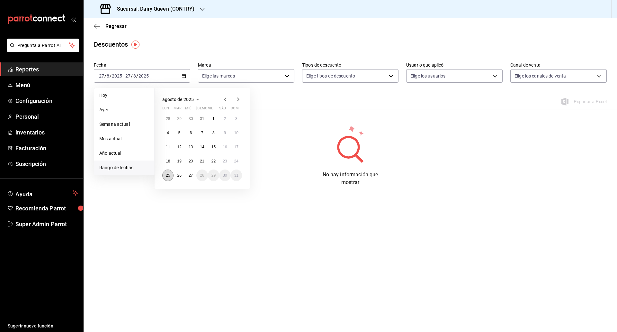
click at [168, 176] on abbr "25" at bounding box center [168, 175] width 4 height 4
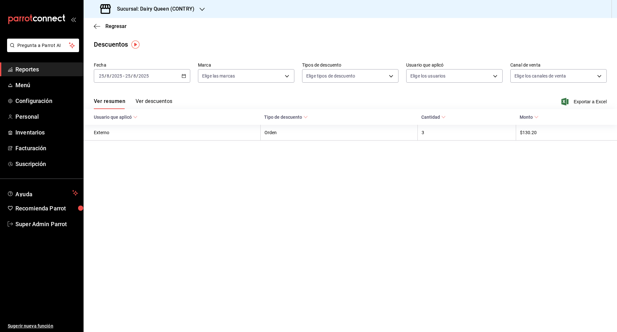
click at [181, 73] on div "[DATE] [DATE] - [DATE] [DATE]" at bounding box center [142, 75] width 96 height 13
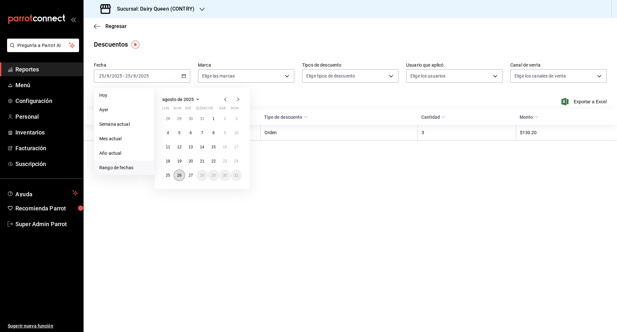
click at [179, 178] on button "26" at bounding box center [179, 175] width 11 height 12
click at [179, 175] on abbr "26" at bounding box center [179, 175] width 4 height 4
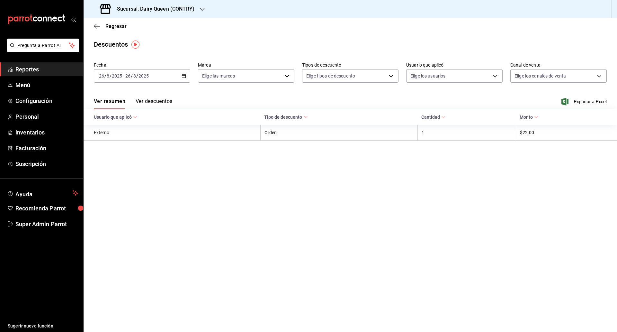
click at [266, 222] on main "Regresar Descuentos Fecha [DATE] [DATE] - [DATE] [DATE] Marca Elige las marcas …" at bounding box center [351, 175] width 534 height 314
click at [352, 236] on main "Regresar Descuentos Fecha [DATE] [DATE] - [DATE] [DATE] Marca Elige las marcas …" at bounding box center [351, 175] width 534 height 314
click at [250, 44] on div "Descuentos" at bounding box center [351, 45] width 534 height 10
